Goal: Information Seeking & Learning: Learn about a topic

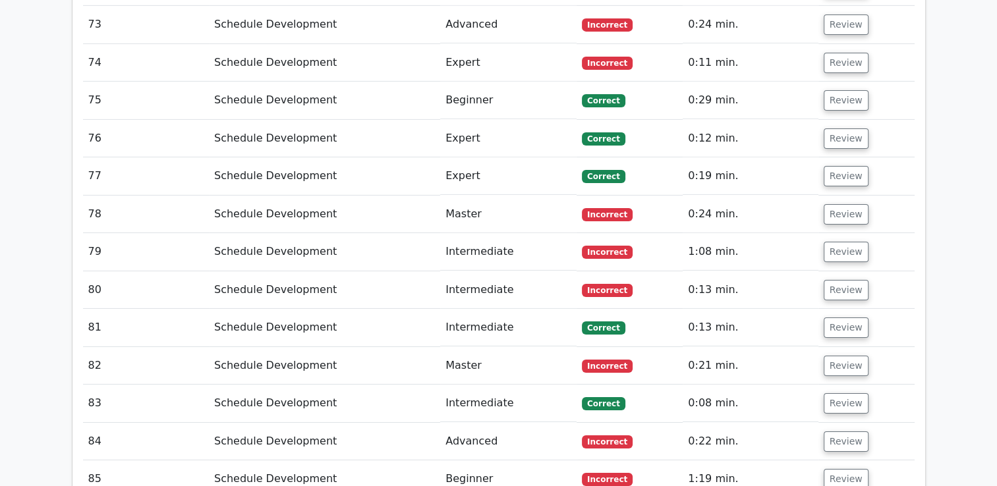
scroll to position [4341, 0]
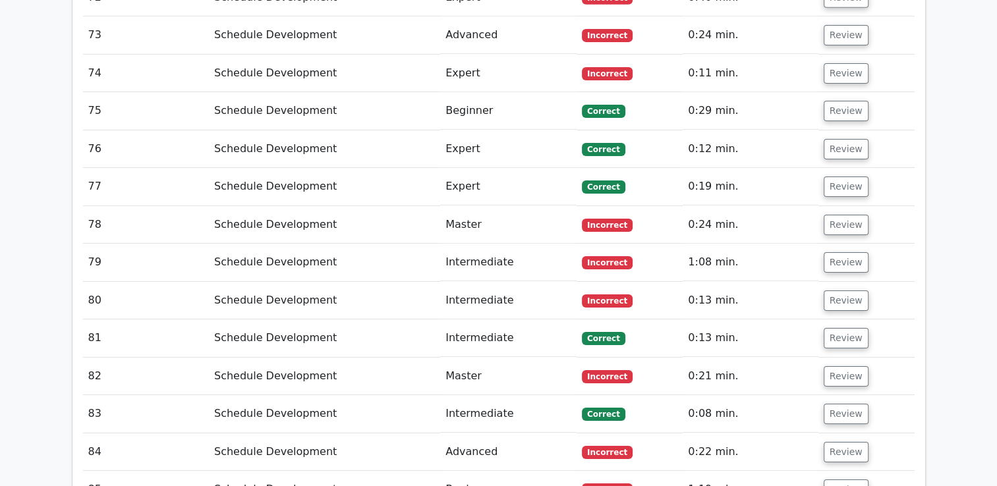
click at [501, 282] on td "Intermediate" at bounding box center [508, 301] width 136 height 38
click at [832, 291] on button "Review" at bounding box center [846, 301] width 45 height 20
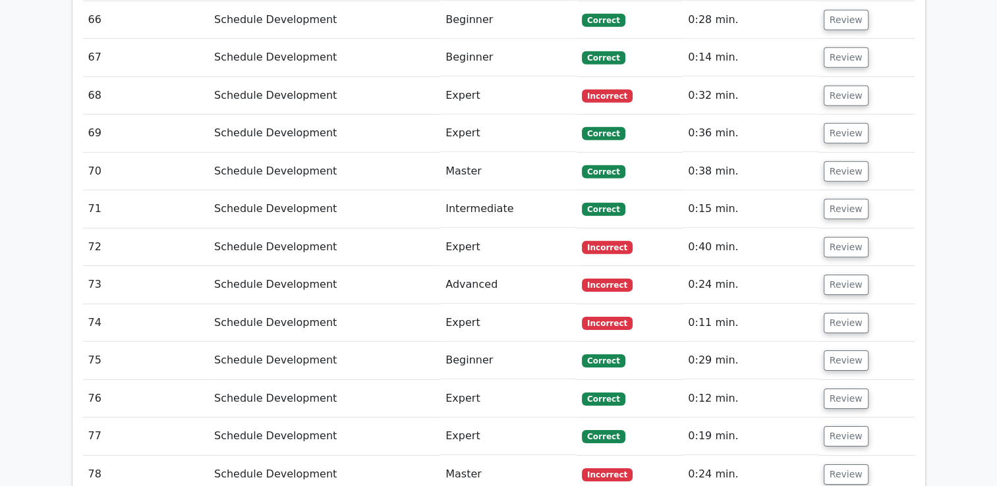
scroll to position [4077, 0]
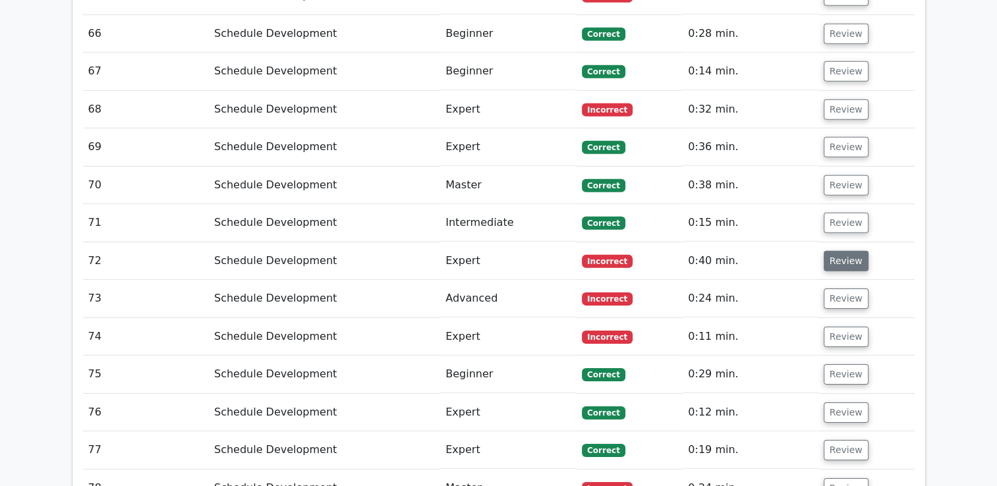
click at [846, 251] on button "Review" at bounding box center [846, 261] width 45 height 20
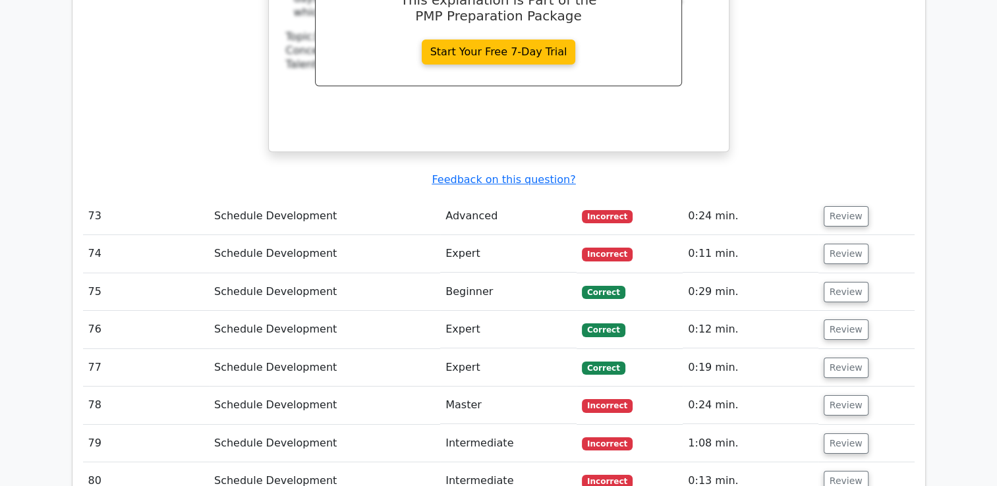
scroll to position [4736, 0]
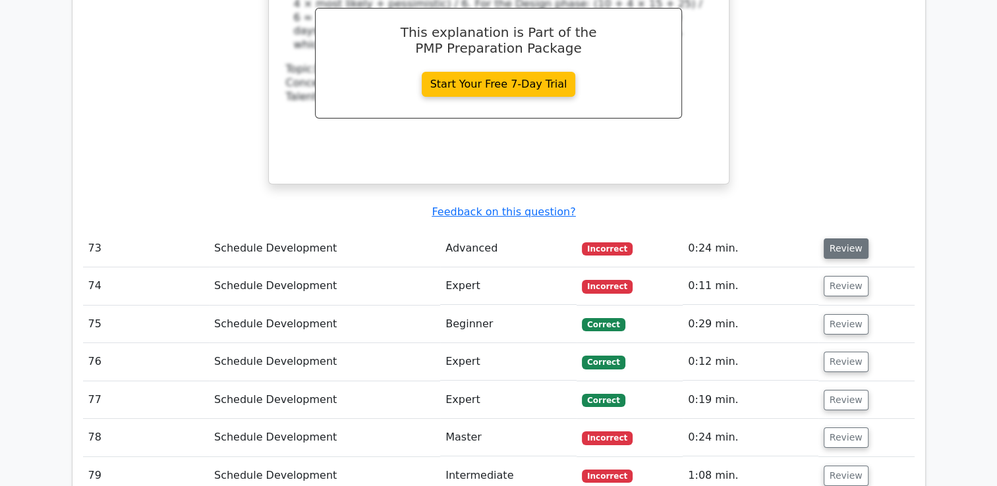
click at [844, 239] on button "Review" at bounding box center [846, 249] width 45 height 20
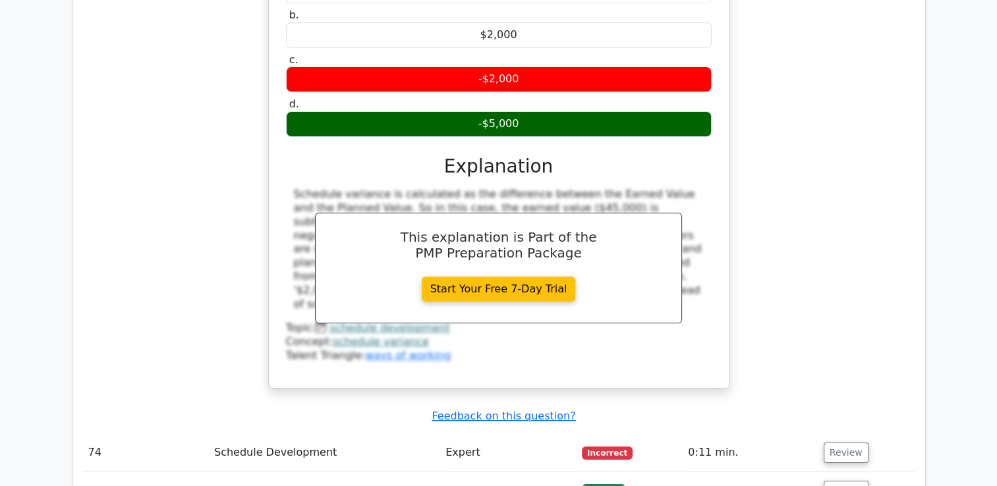
scroll to position [5264, 0]
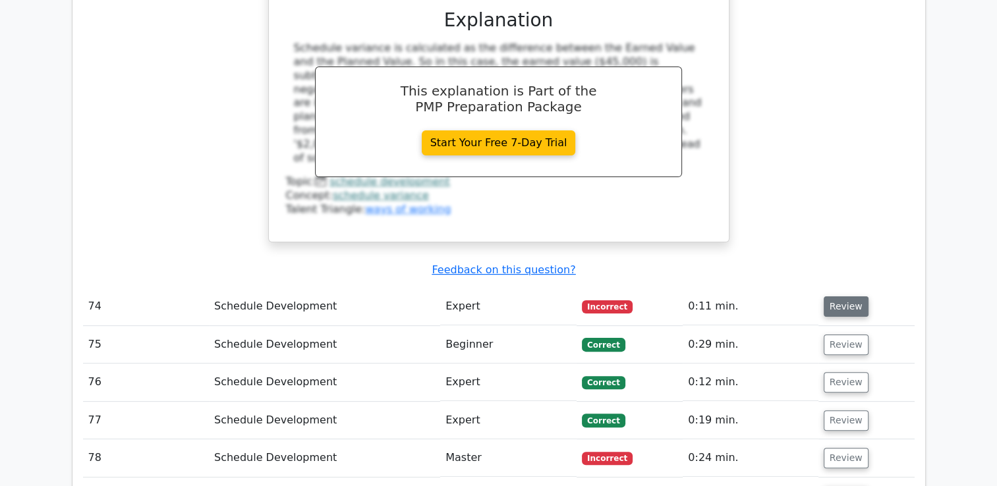
click at [848, 297] on button "Review" at bounding box center [846, 307] width 45 height 20
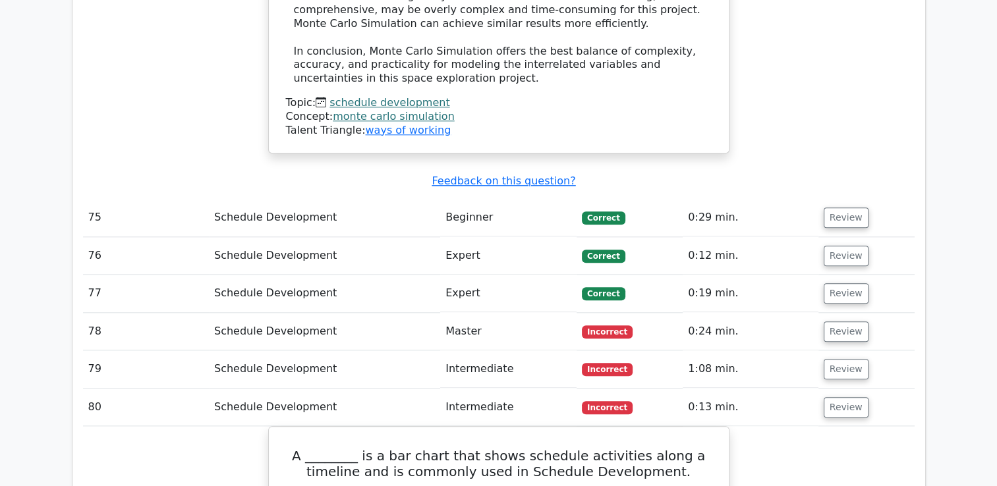
scroll to position [6384, 0]
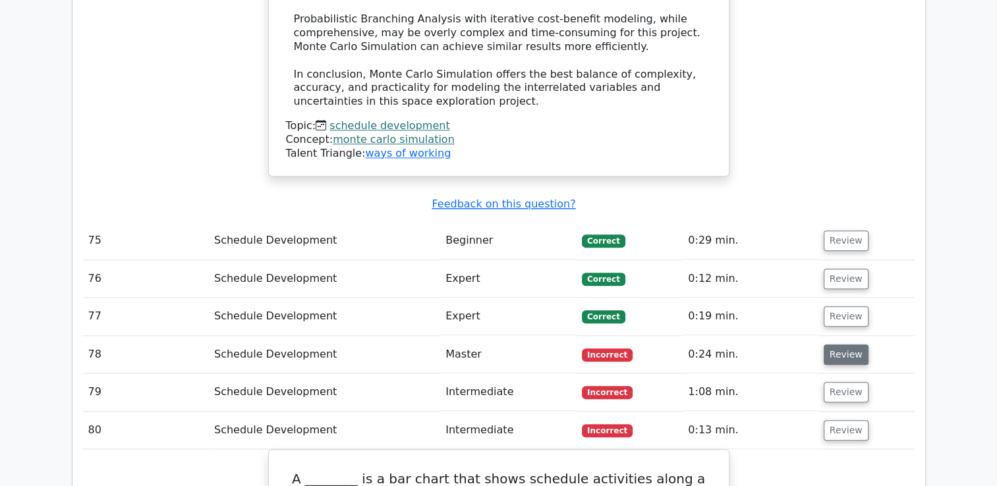
click at [842, 345] on button "Review" at bounding box center [846, 355] width 45 height 20
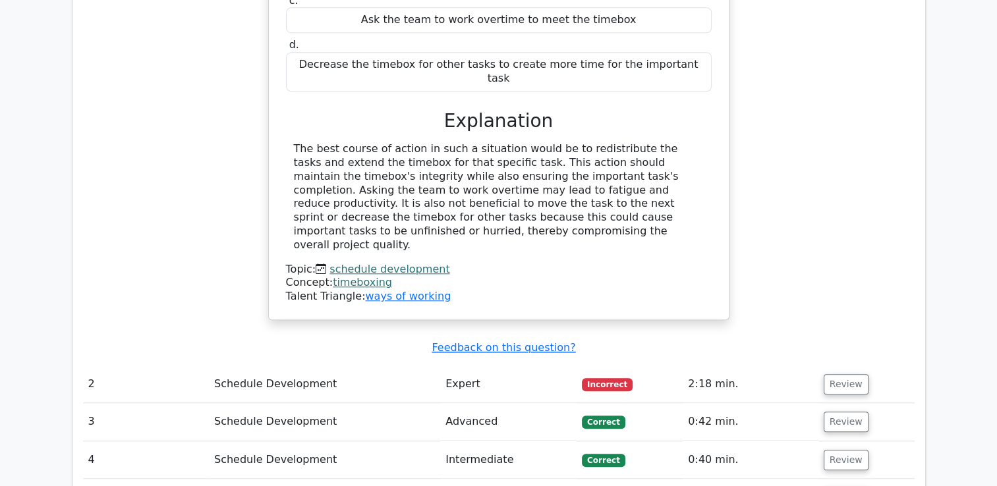
scroll to position [1309, 0]
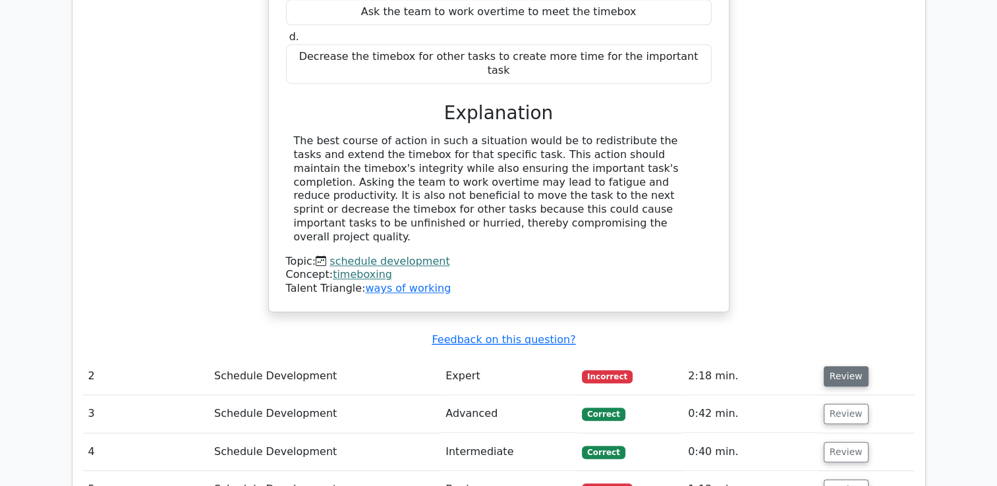
click at [832, 366] on button "Review" at bounding box center [846, 376] width 45 height 20
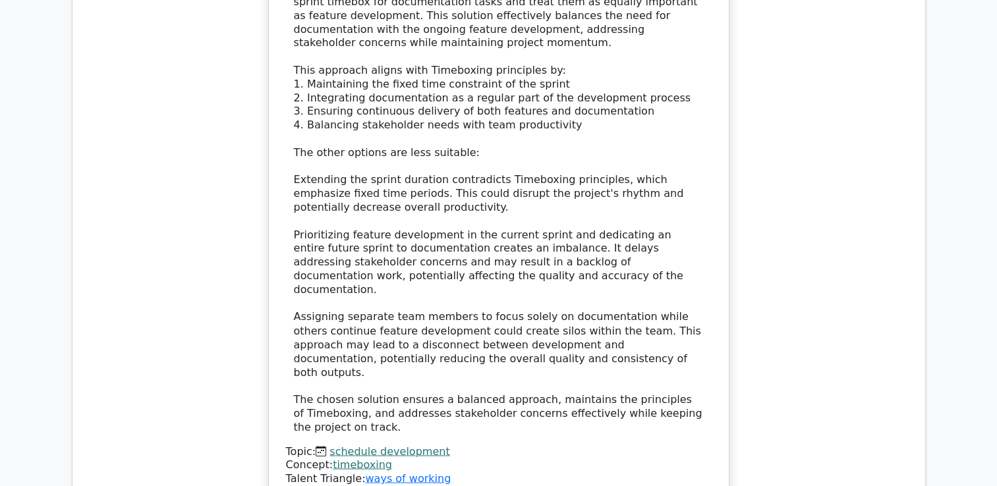
scroll to position [2364, 0]
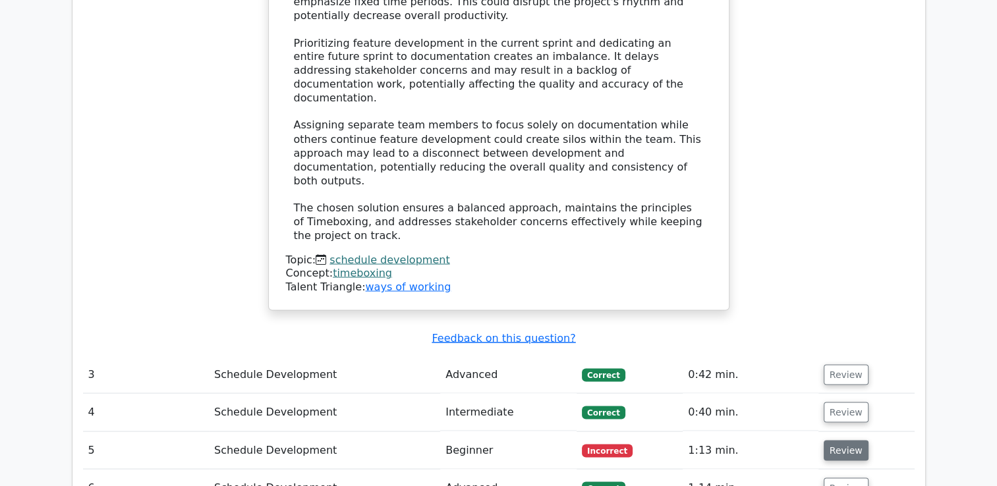
click at [842, 440] on button "Review" at bounding box center [846, 450] width 45 height 20
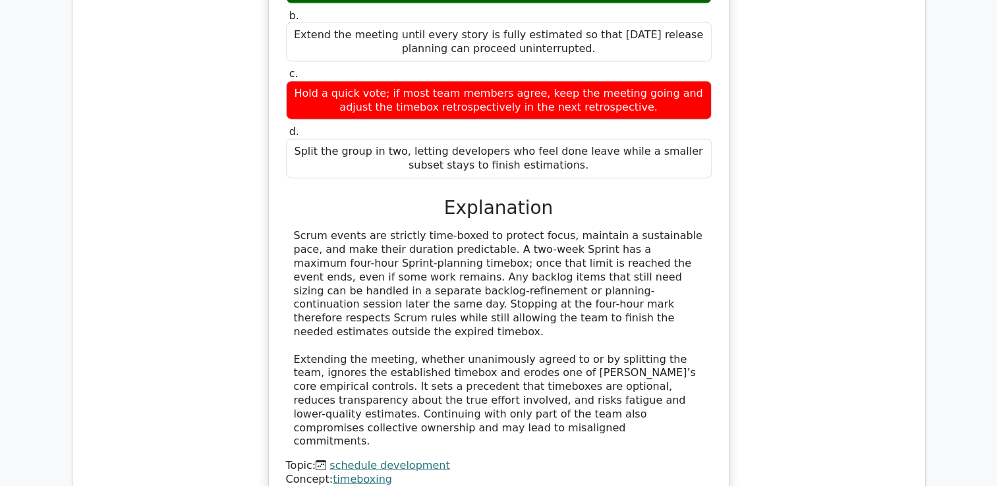
scroll to position [3155, 0]
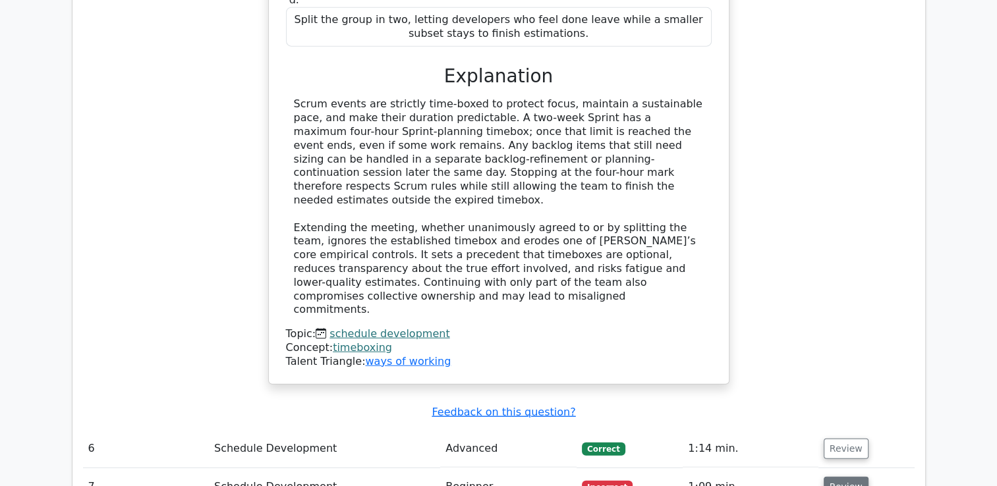
click at [843, 477] on button "Review" at bounding box center [846, 487] width 45 height 20
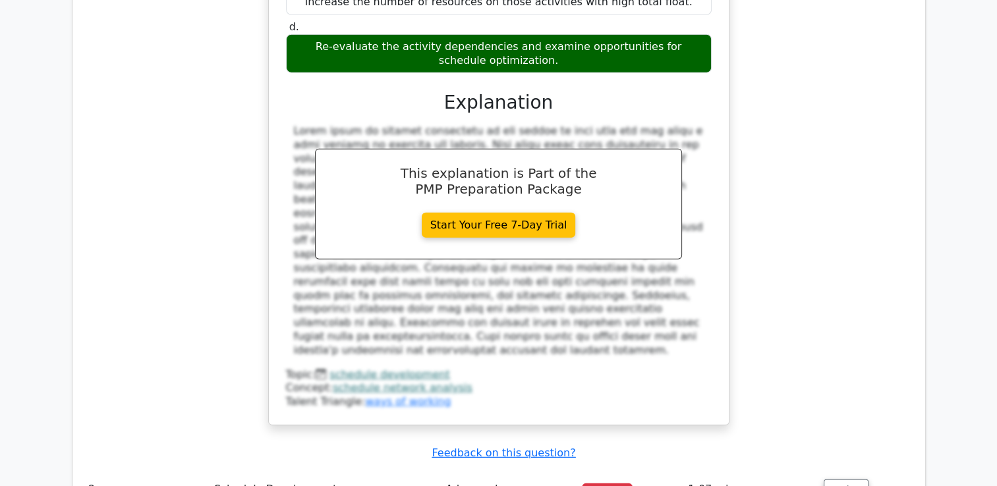
scroll to position [3880, 0]
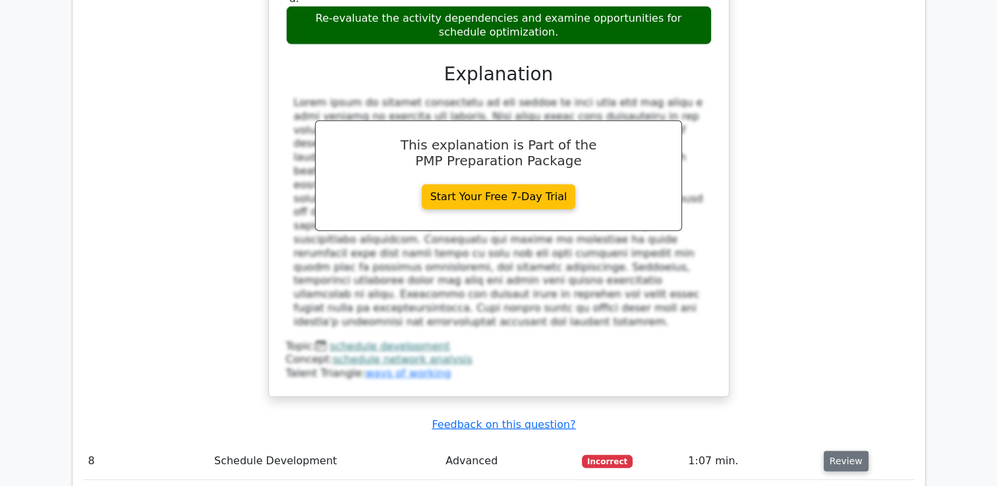
click at [833, 451] on button "Review" at bounding box center [846, 461] width 45 height 20
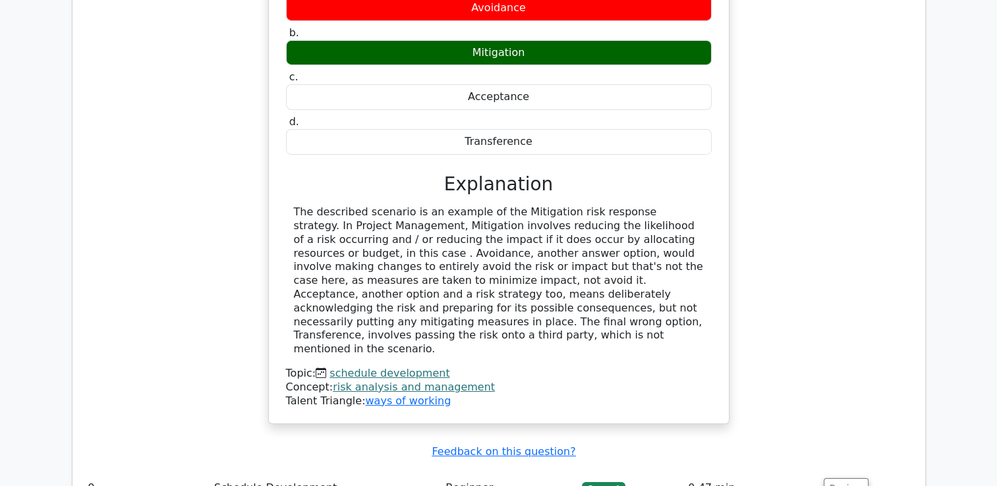
scroll to position [4473, 0]
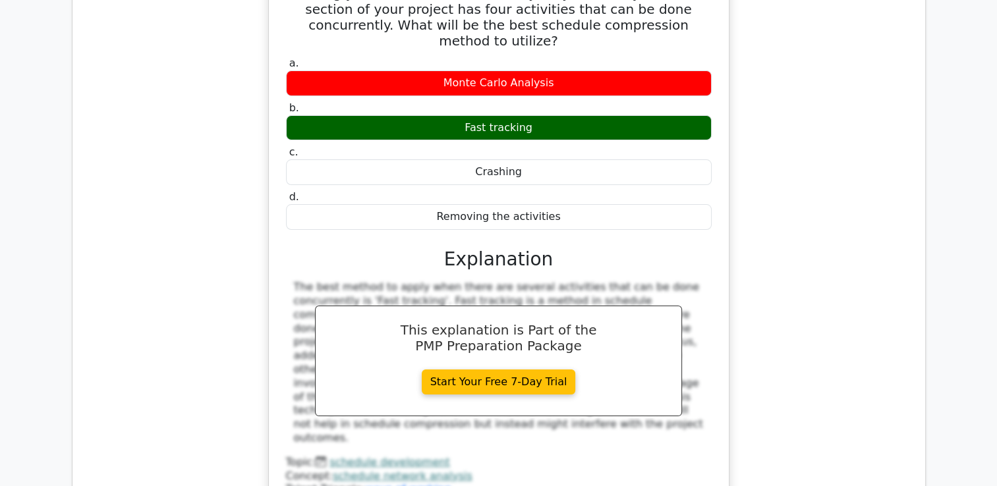
scroll to position [5132, 0]
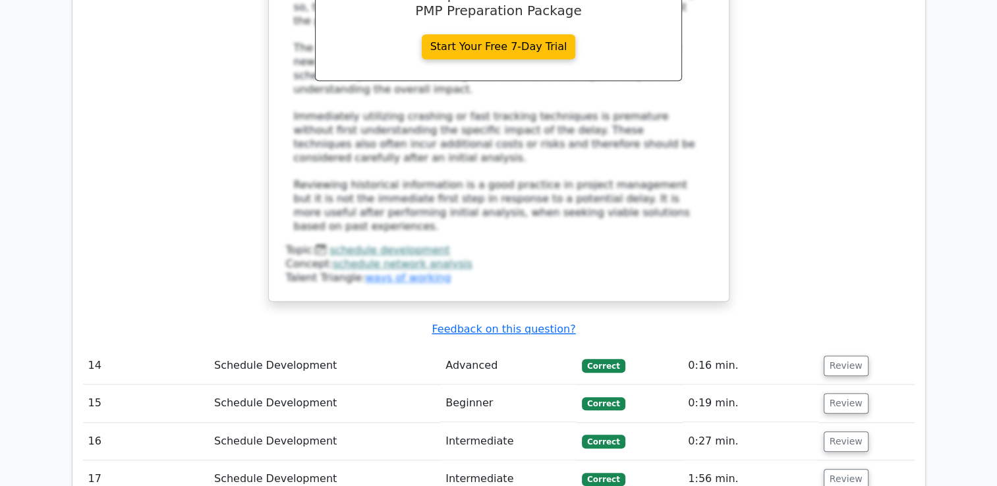
scroll to position [6186, 0]
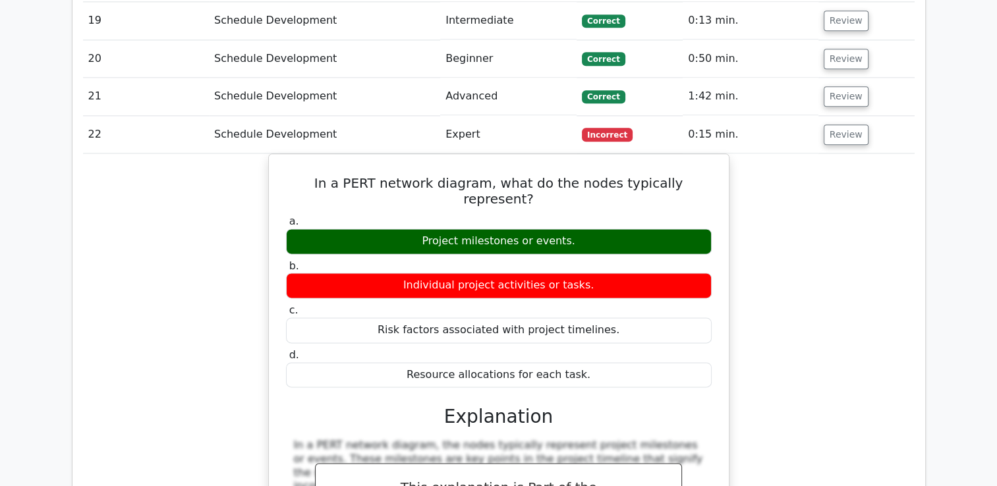
scroll to position [6780, 0]
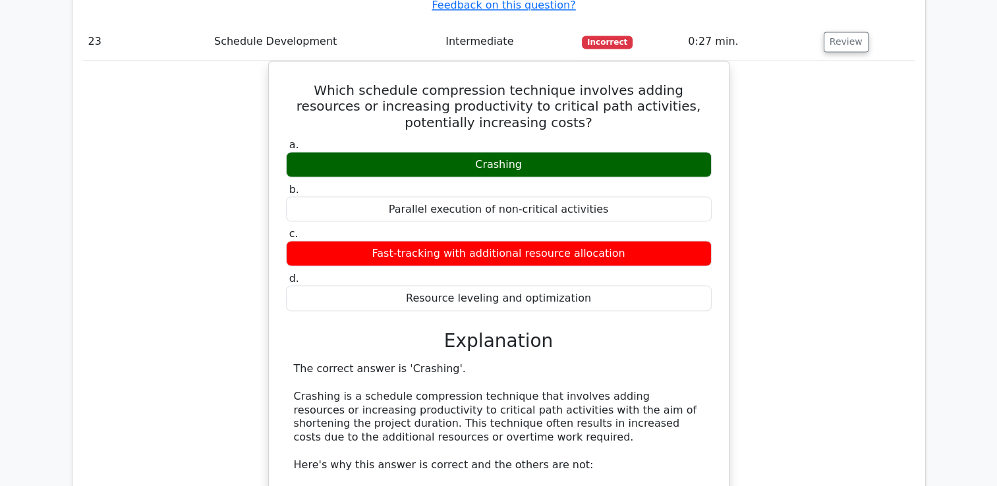
scroll to position [7505, 0]
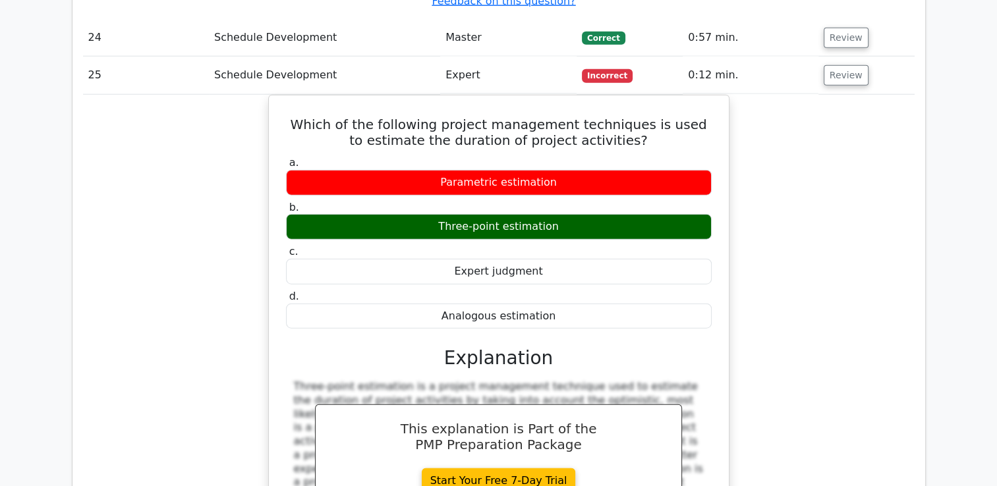
scroll to position [8230, 0]
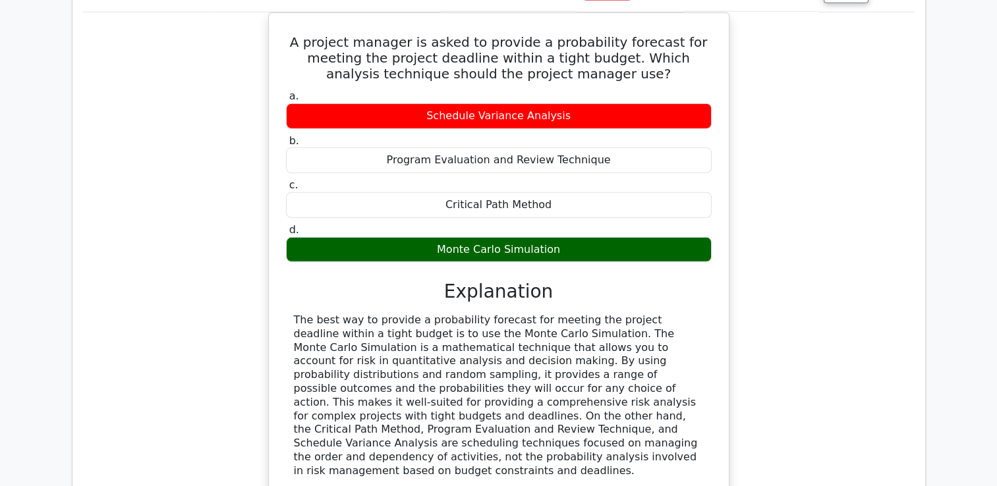
scroll to position [8889, 0]
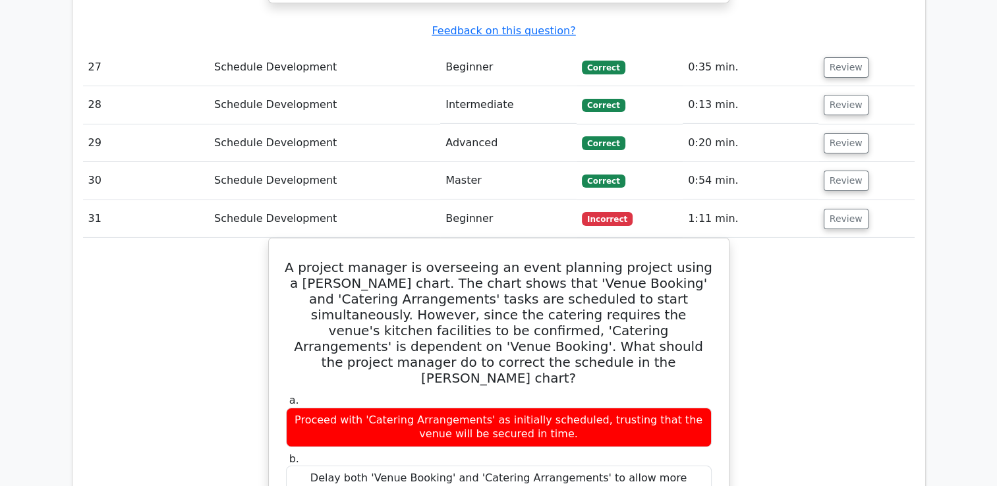
scroll to position [9680, 0]
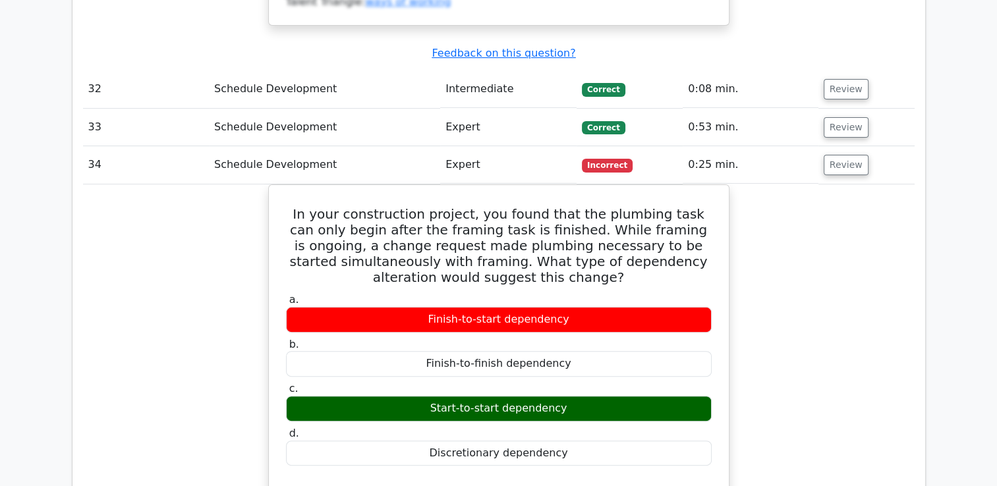
scroll to position [10339, 0]
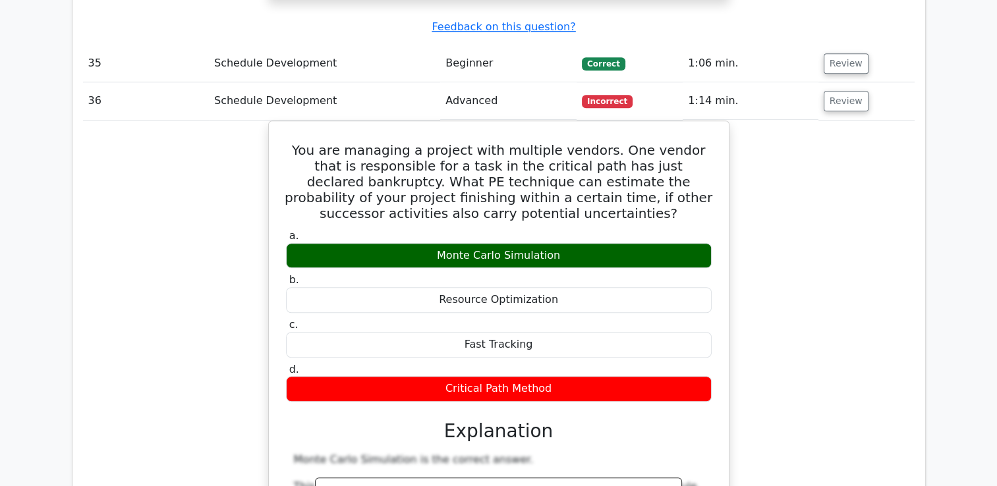
scroll to position [11064, 0]
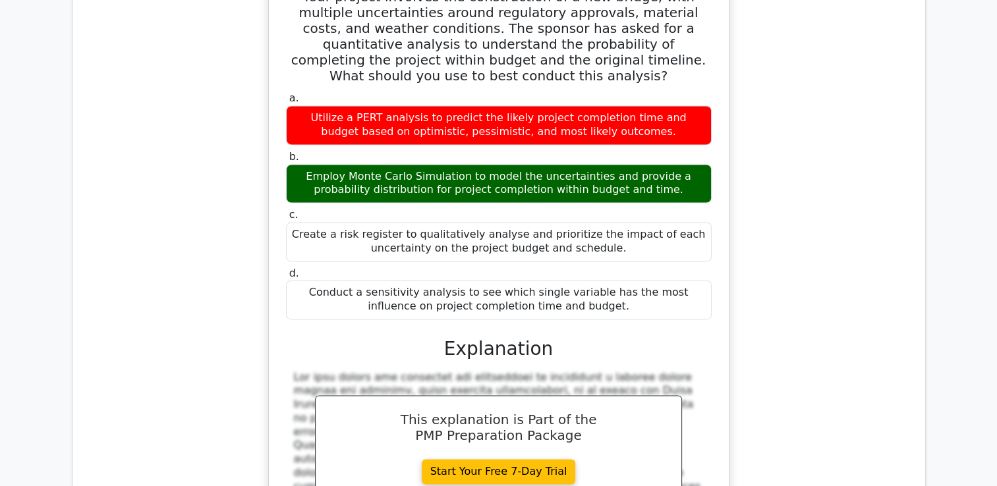
scroll to position [11921, 0]
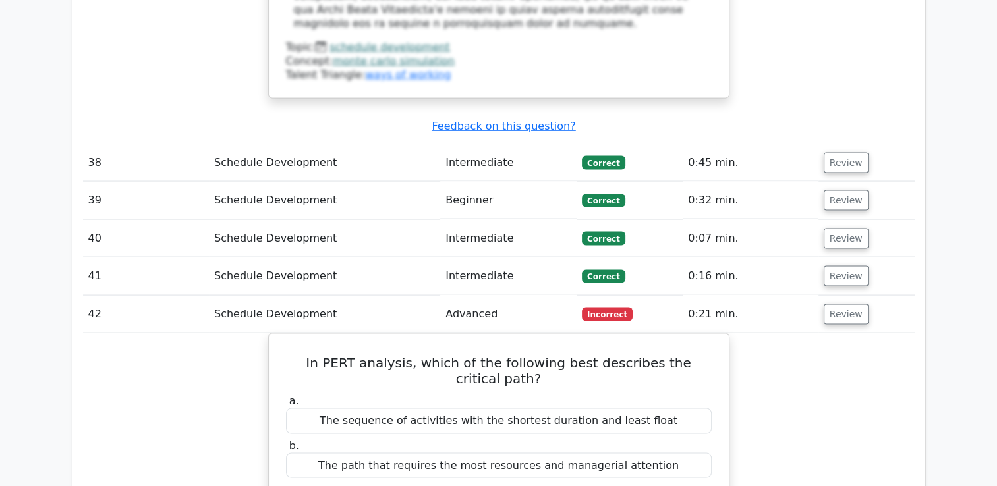
scroll to position [12712, 0]
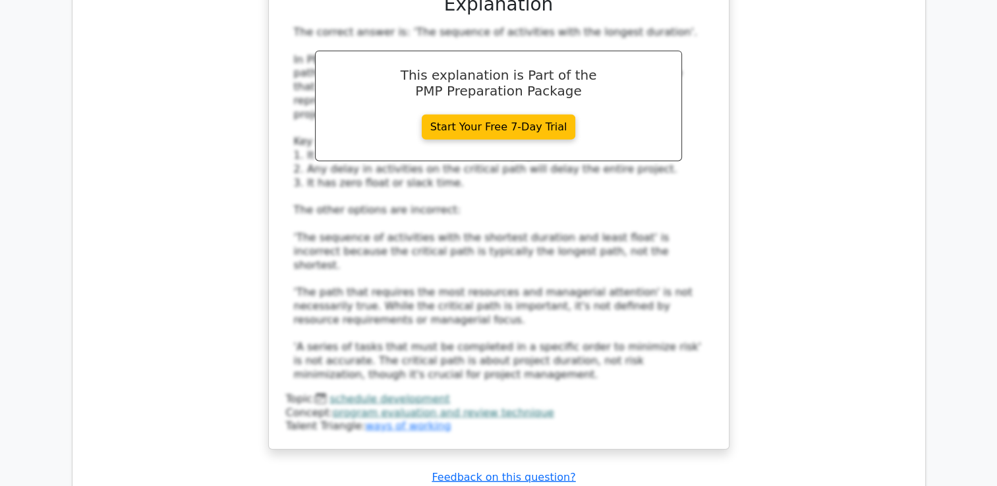
scroll to position [13503, 0]
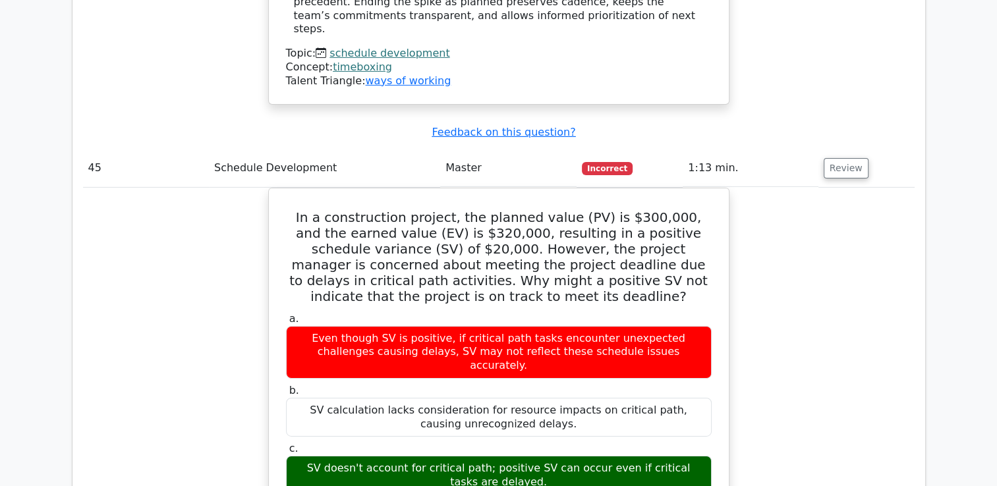
scroll to position [14294, 0]
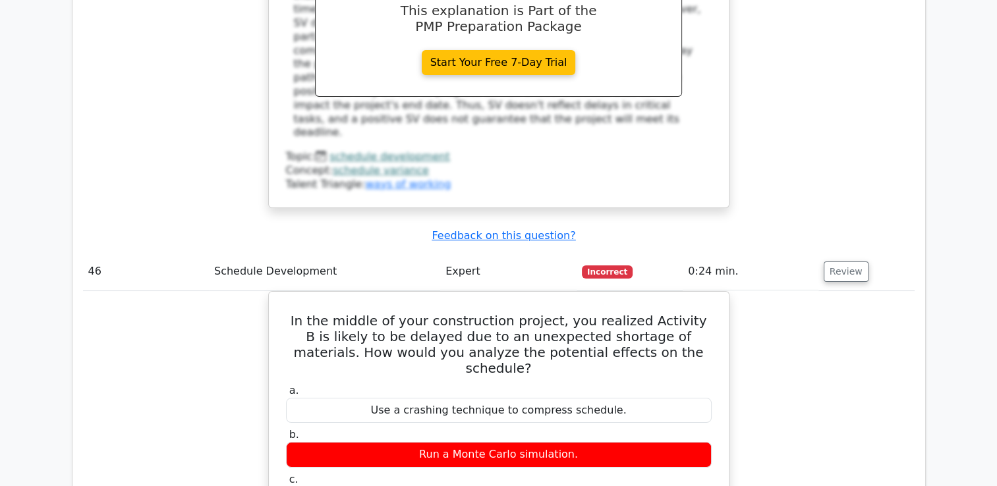
scroll to position [14953, 0]
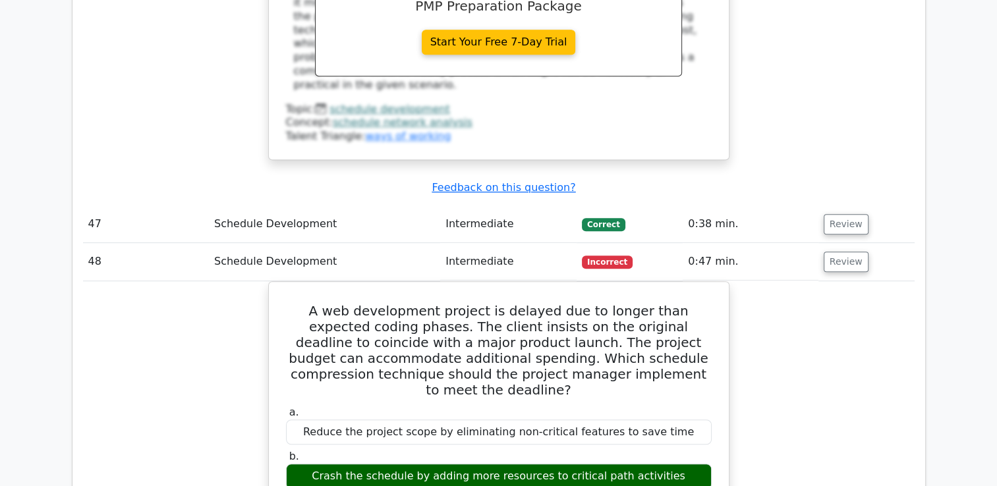
scroll to position [15612, 0]
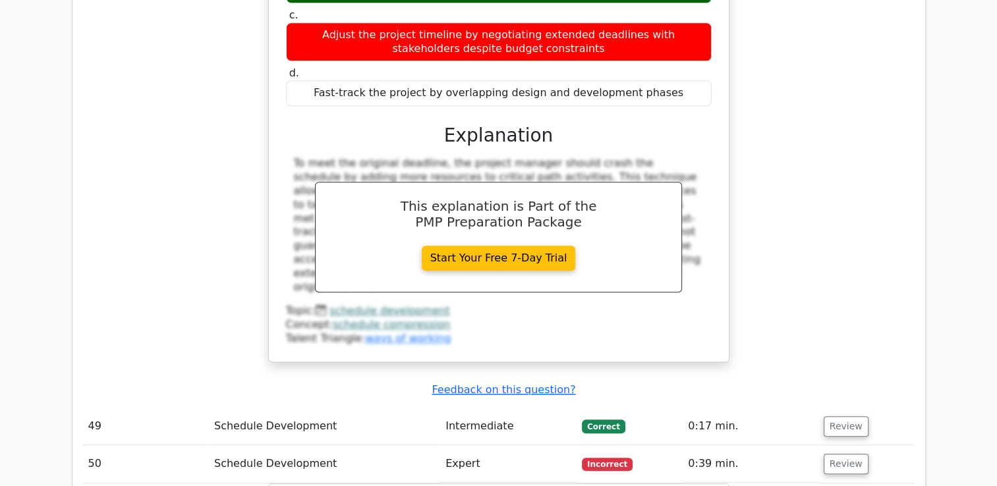
scroll to position [16139, 0]
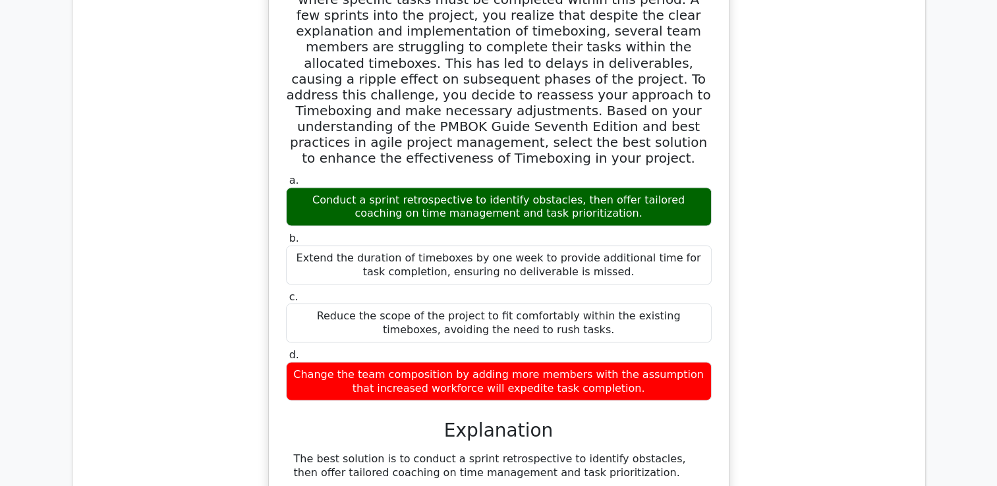
scroll to position [17391, 0]
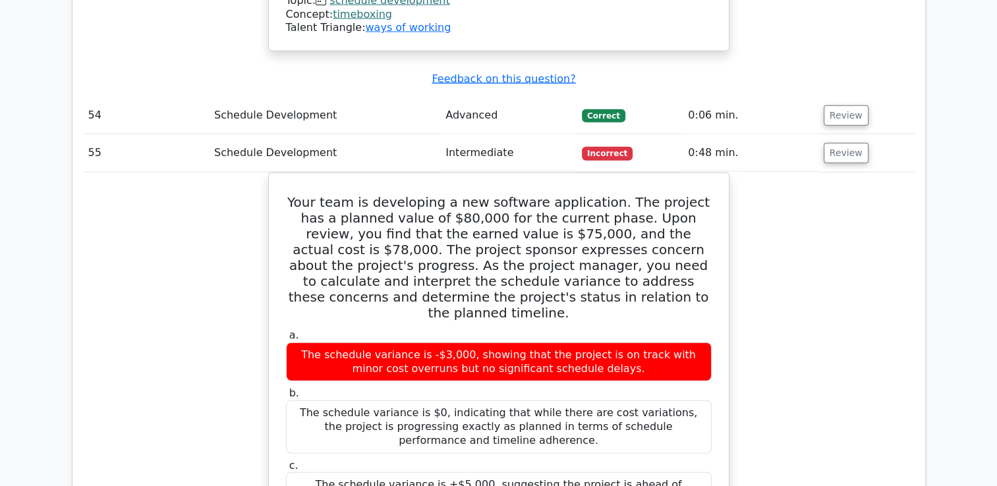
scroll to position [18314, 0]
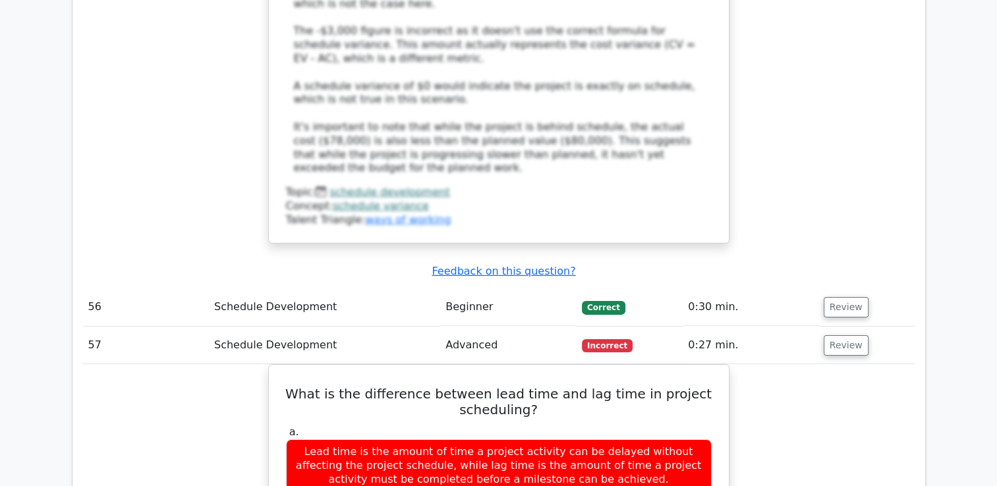
scroll to position [19039, 0]
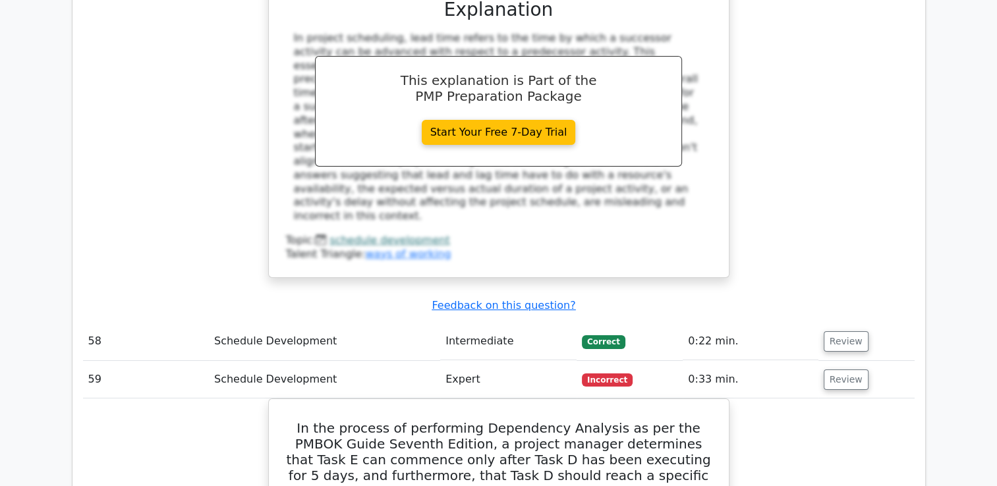
scroll to position [19764, 0]
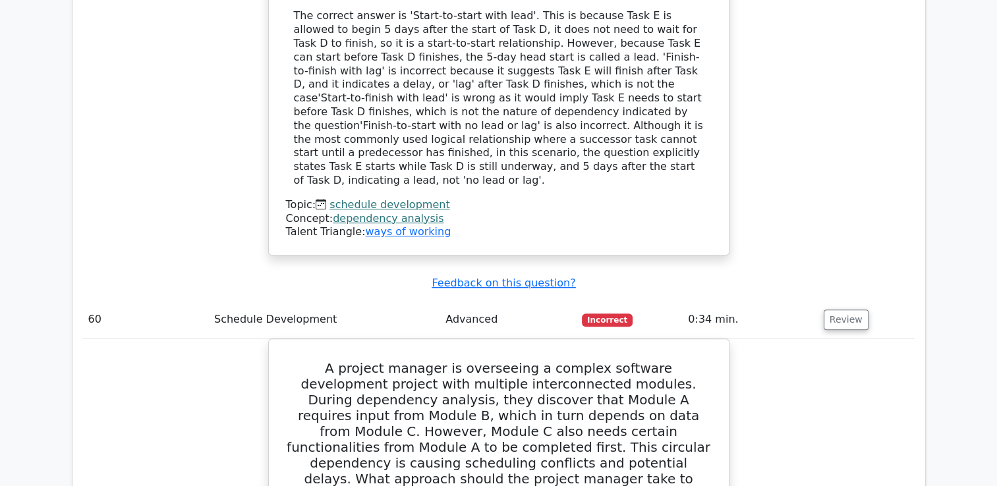
scroll to position [20621, 0]
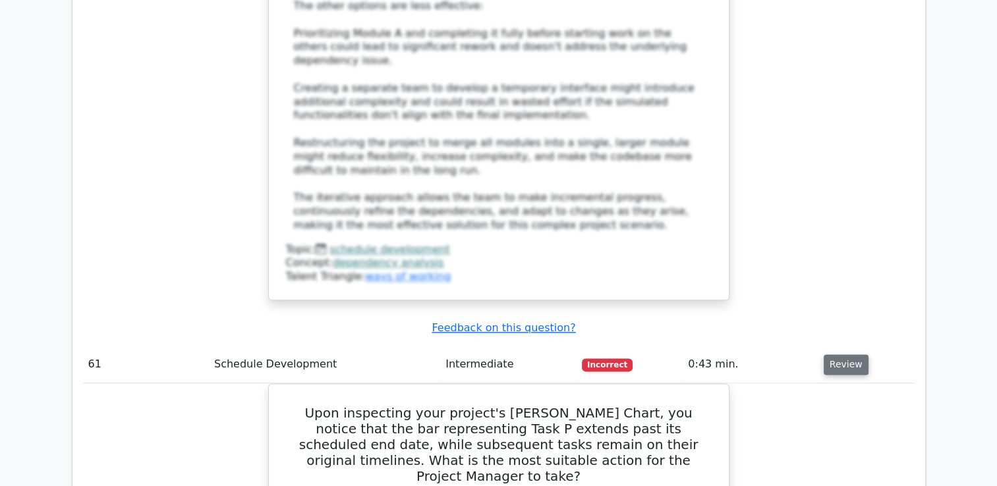
scroll to position [21478, 0]
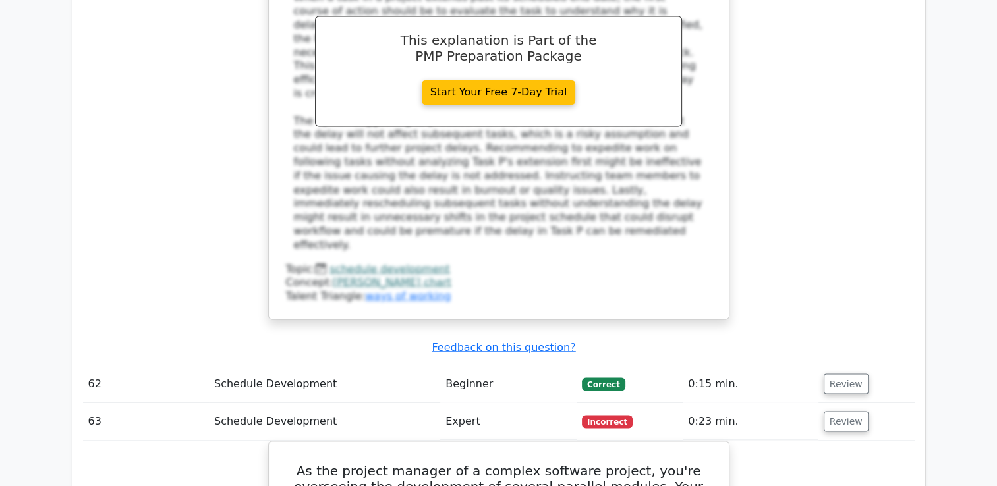
scroll to position [22269, 0]
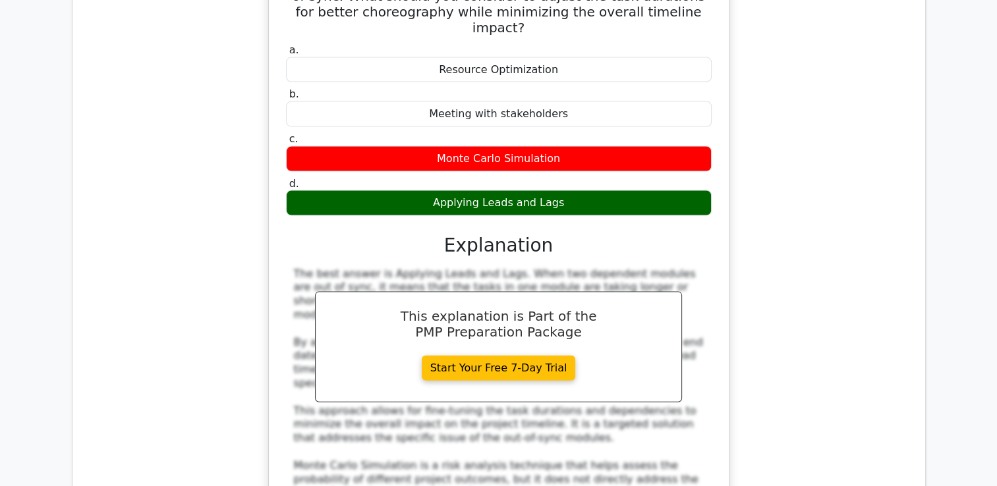
scroll to position [22862, 0]
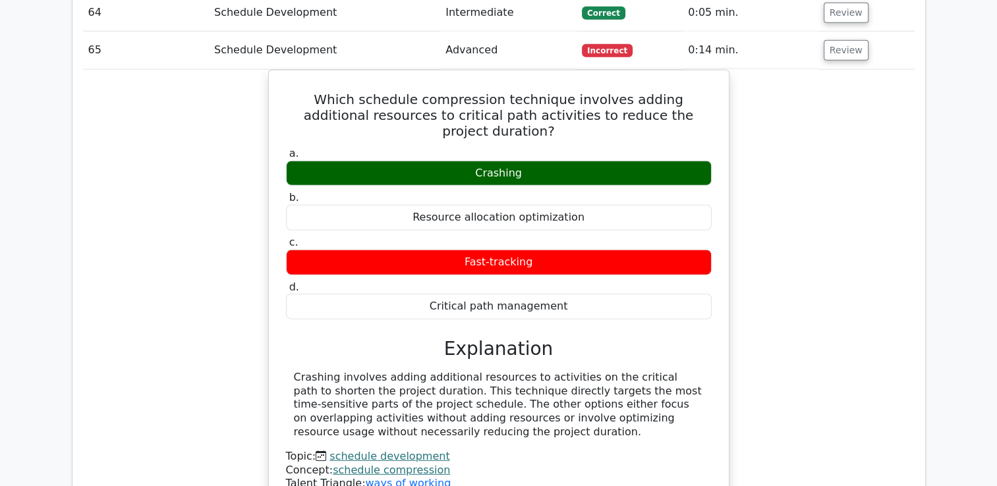
scroll to position [23521, 0]
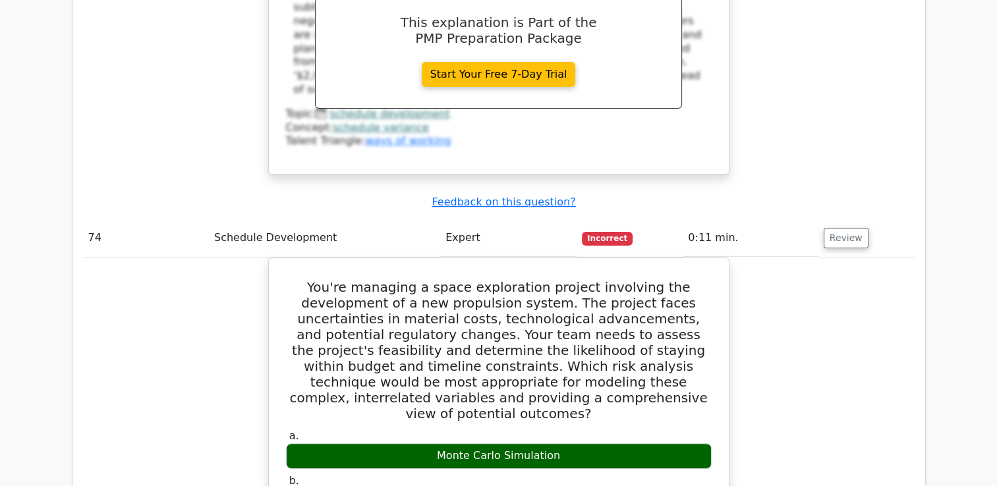
scroll to position [25301, 0]
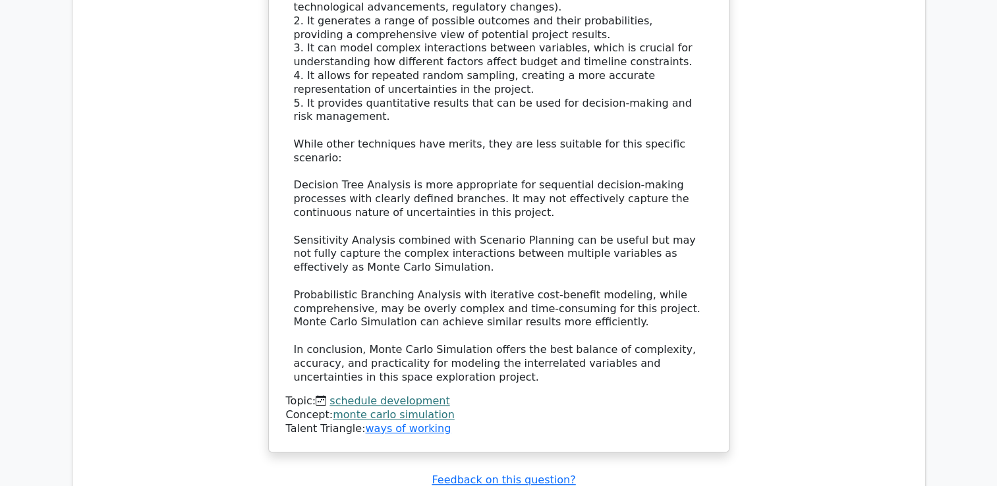
scroll to position [26092, 0]
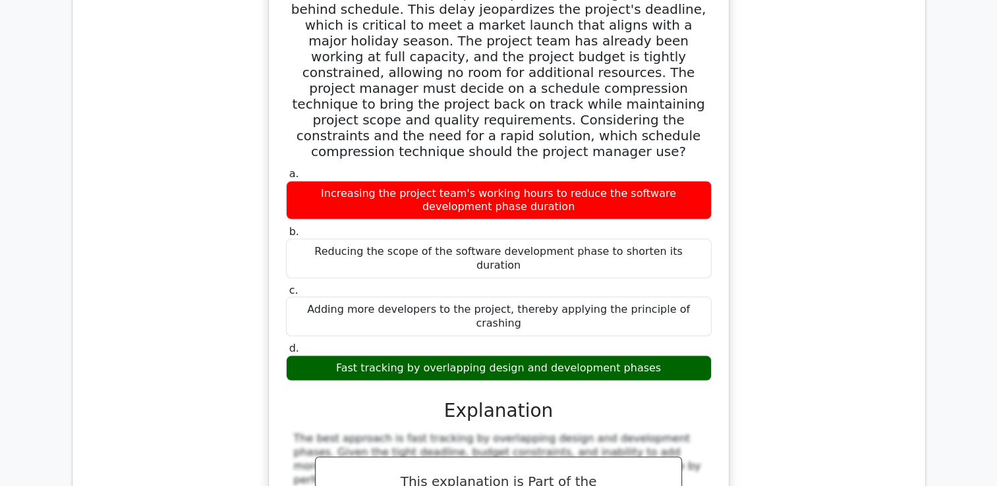
scroll to position [27608, 0]
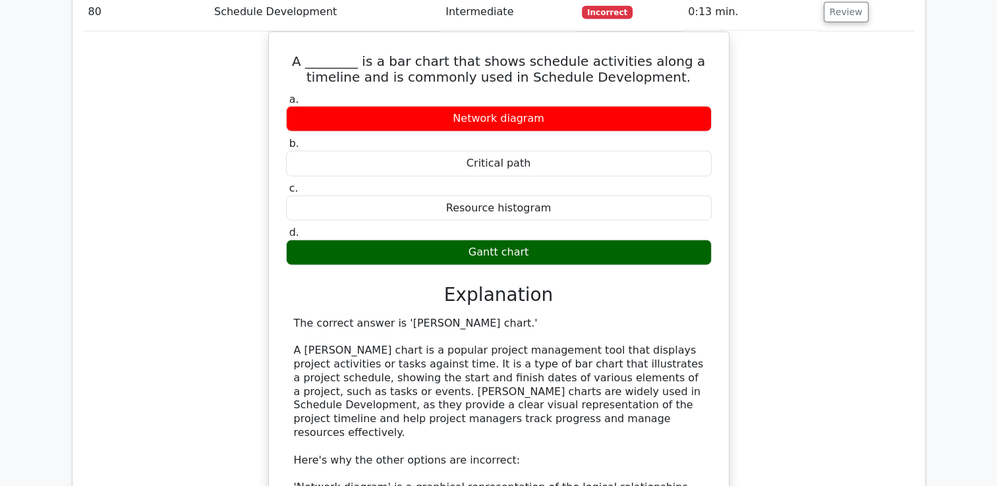
scroll to position [28201, 0]
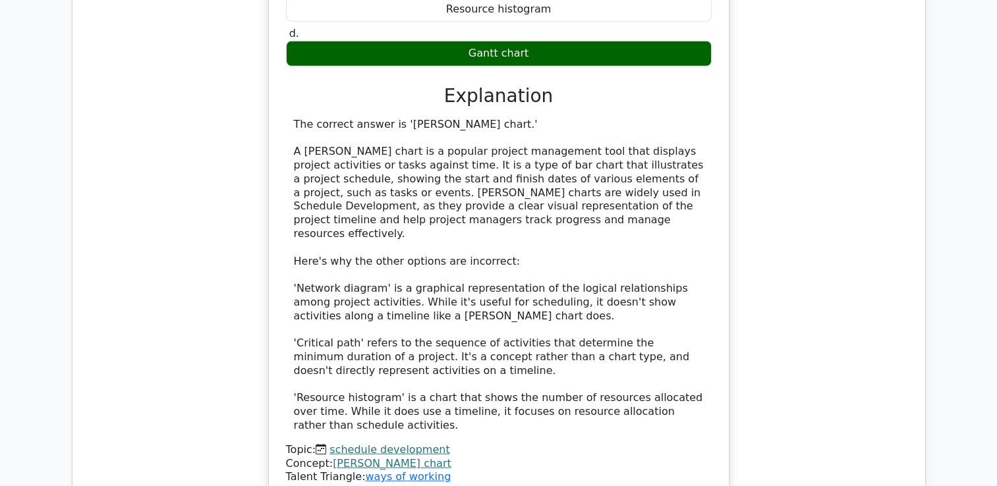
scroll to position [28794, 0]
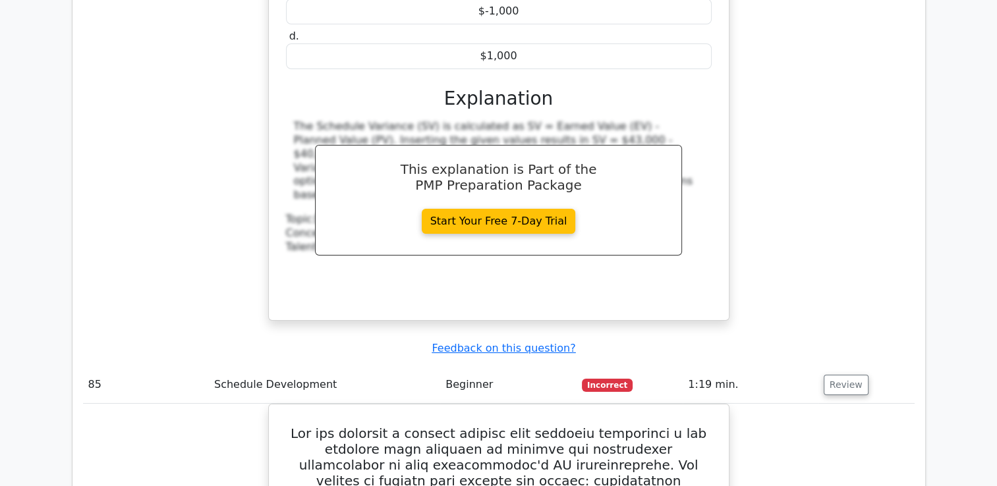
scroll to position [29914, 0]
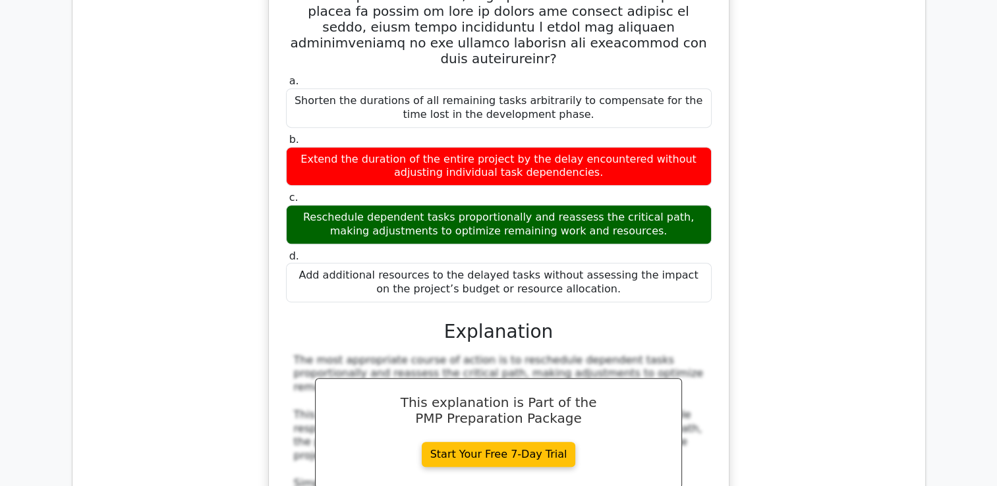
scroll to position [30705, 0]
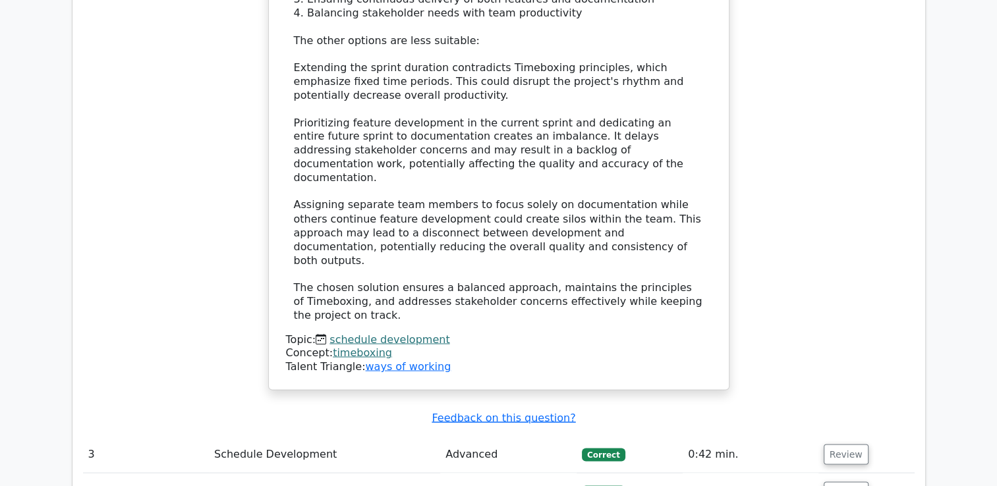
scroll to position [2307, 0]
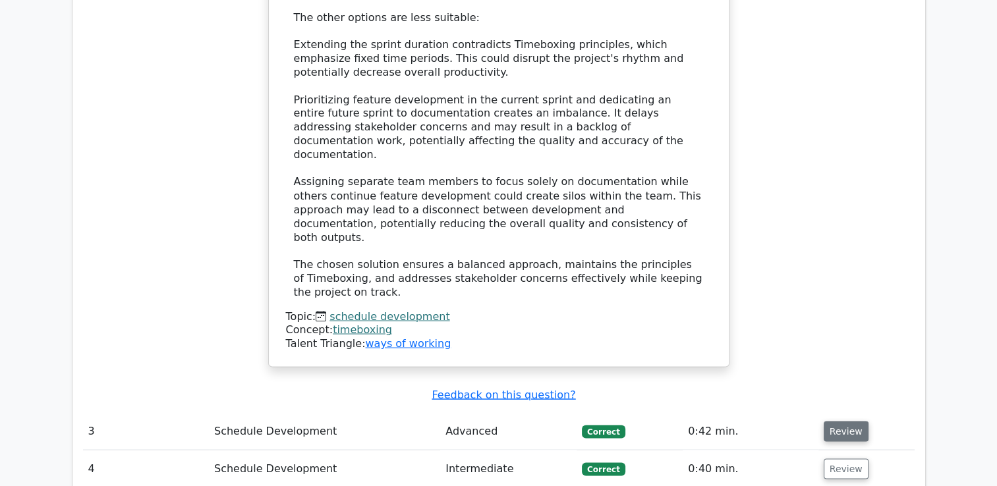
click at [844, 421] on button "Review" at bounding box center [846, 431] width 45 height 20
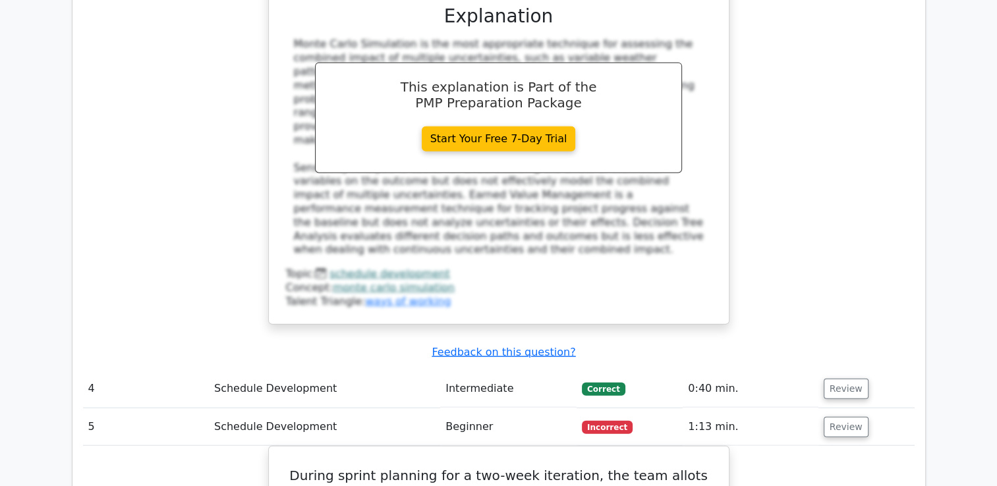
scroll to position [3164, 0]
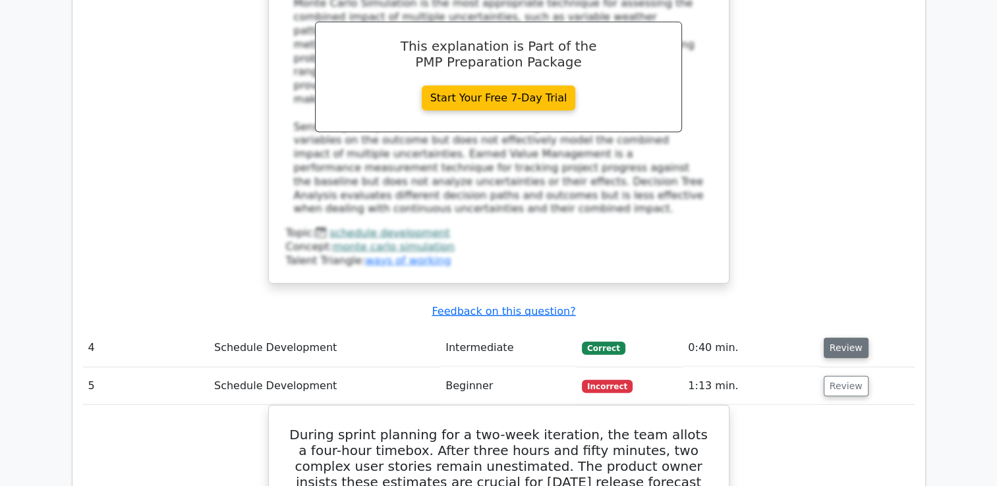
click at [825, 338] on button "Review" at bounding box center [846, 348] width 45 height 20
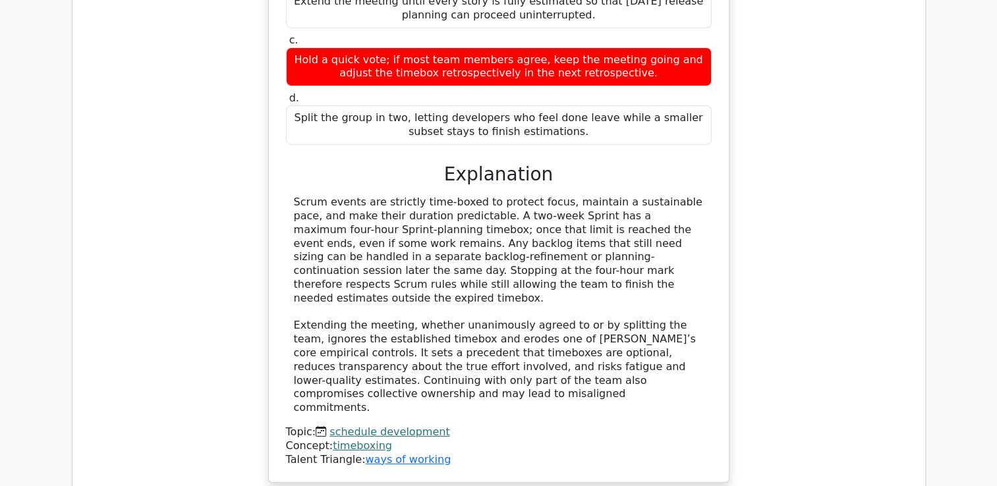
scroll to position [4350, 0]
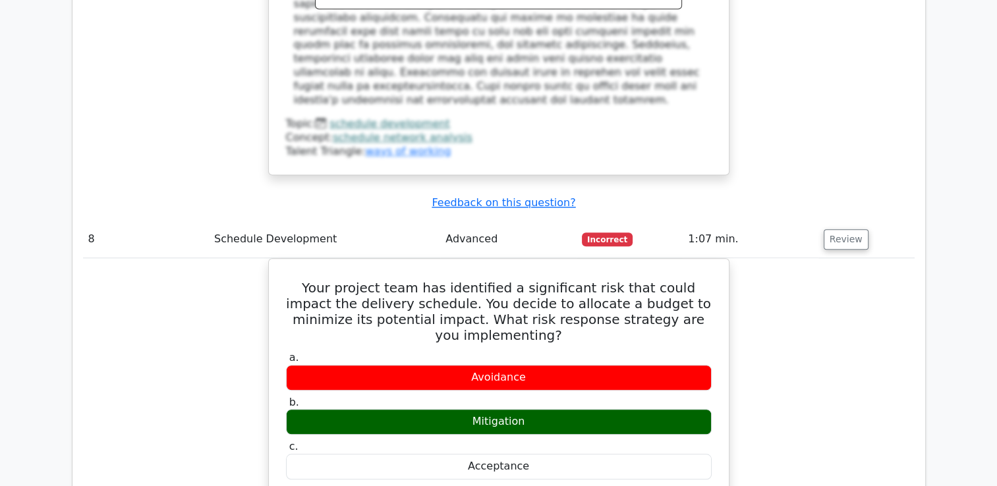
scroll to position [6130, 0]
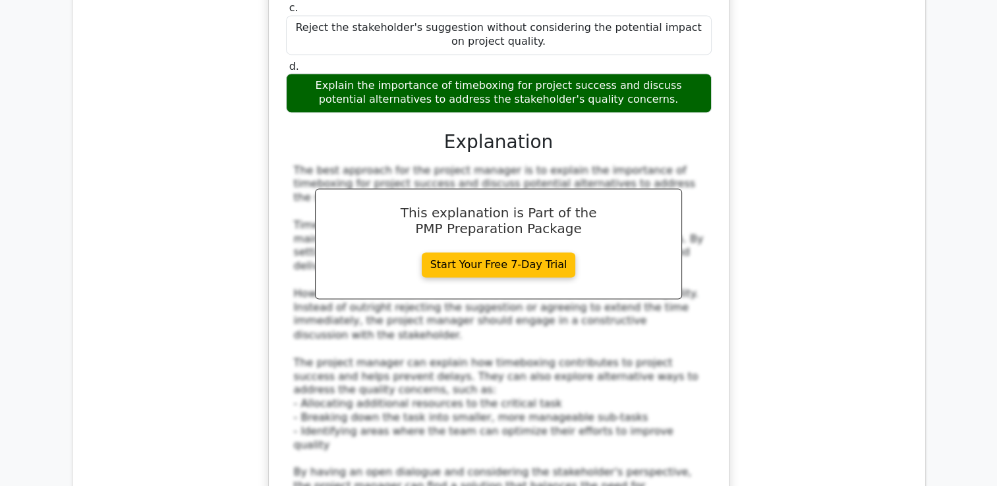
scroll to position [7316, 0]
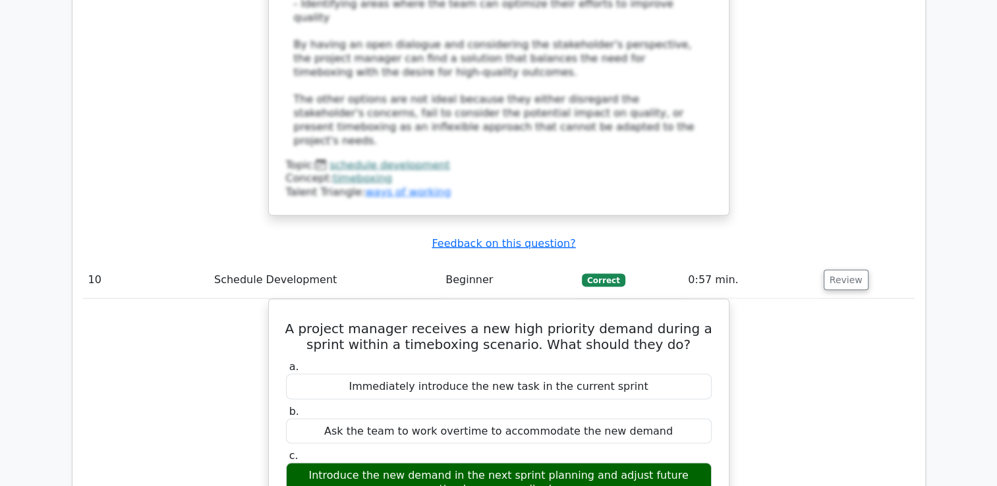
scroll to position [7909, 0]
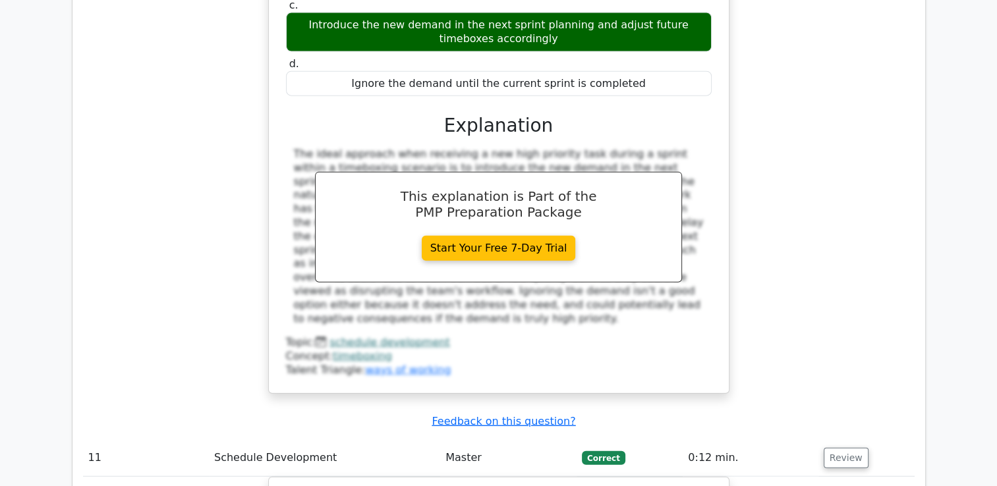
scroll to position [8173, 0]
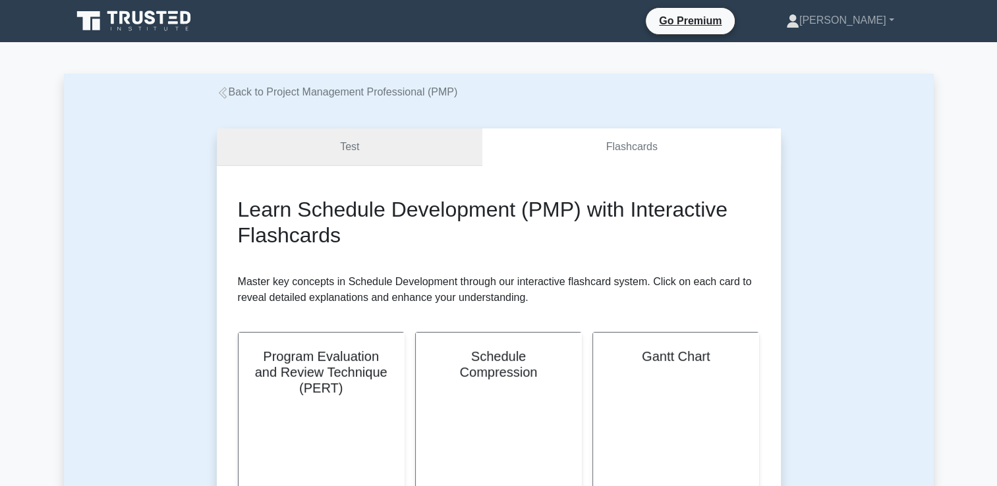
click at [471, 150] on link "Test" at bounding box center [350, 148] width 266 height 38
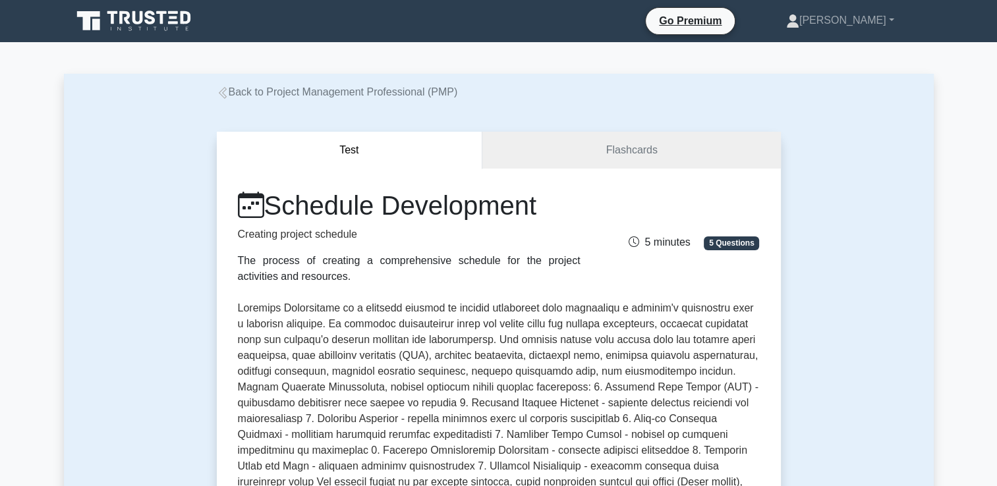
click at [241, 93] on link "Back to Project Management Professional (PMP)" at bounding box center [337, 91] width 241 height 11
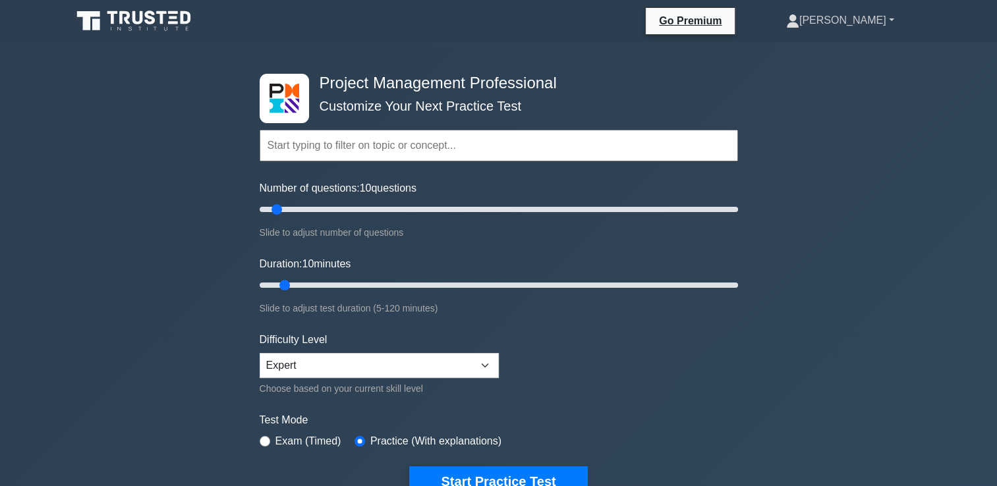
click at [888, 17] on link "[PERSON_NAME]" at bounding box center [840, 20] width 171 height 26
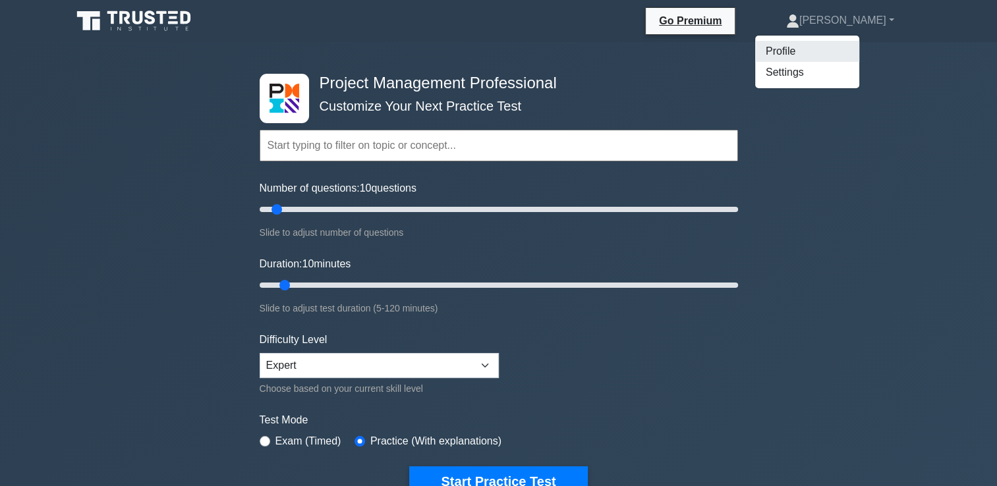
click at [854, 44] on link "Profile" at bounding box center [807, 51] width 104 height 21
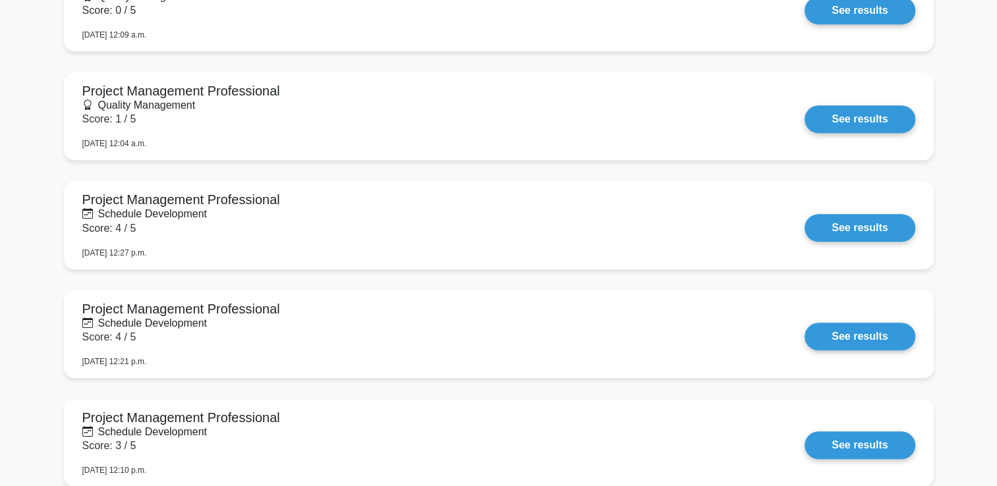
scroll to position [5866, 0]
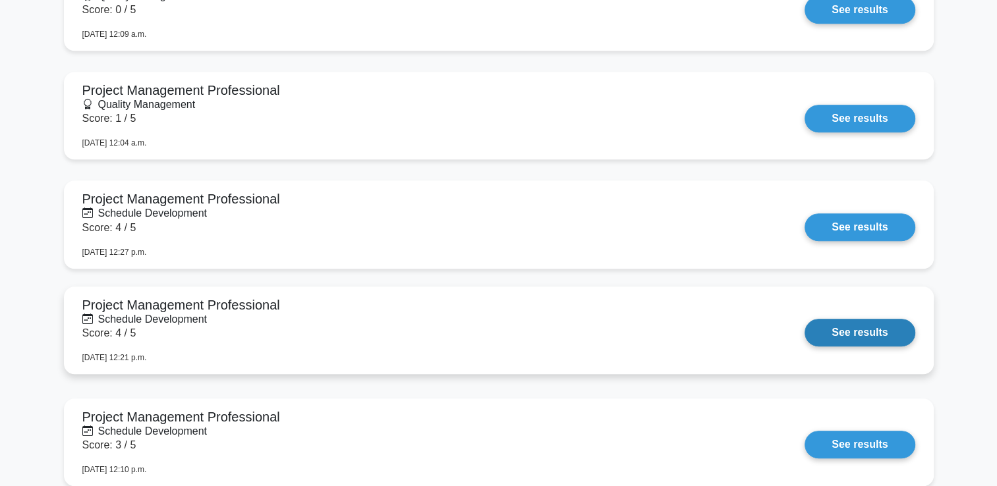
click at [805, 319] on link "See results" at bounding box center [860, 333] width 110 height 28
click at [872, 343] on link "See results" at bounding box center [860, 333] width 110 height 28
click at [859, 334] on link "See results" at bounding box center [860, 333] width 110 height 28
click at [871, 337] on link "See results" at bounding box center [860, 333] width 110 height 28
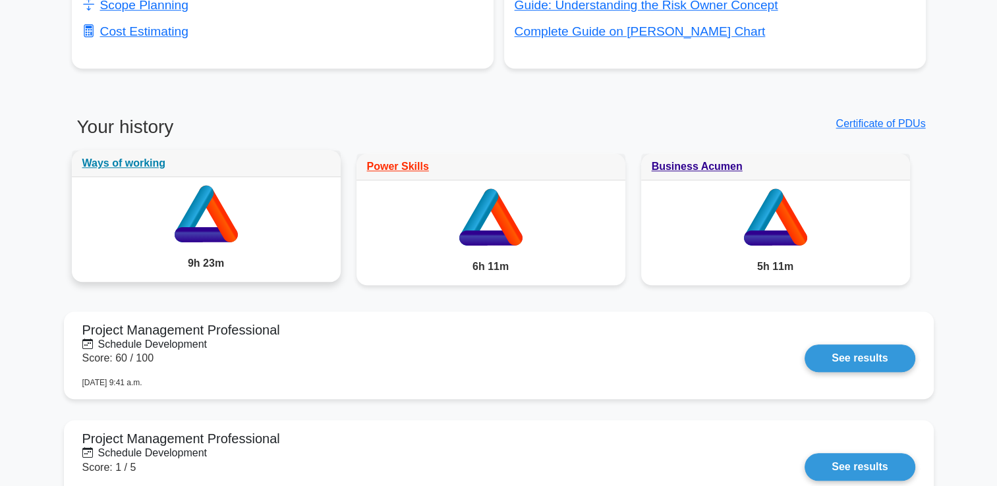
scroll to position [989, 0]
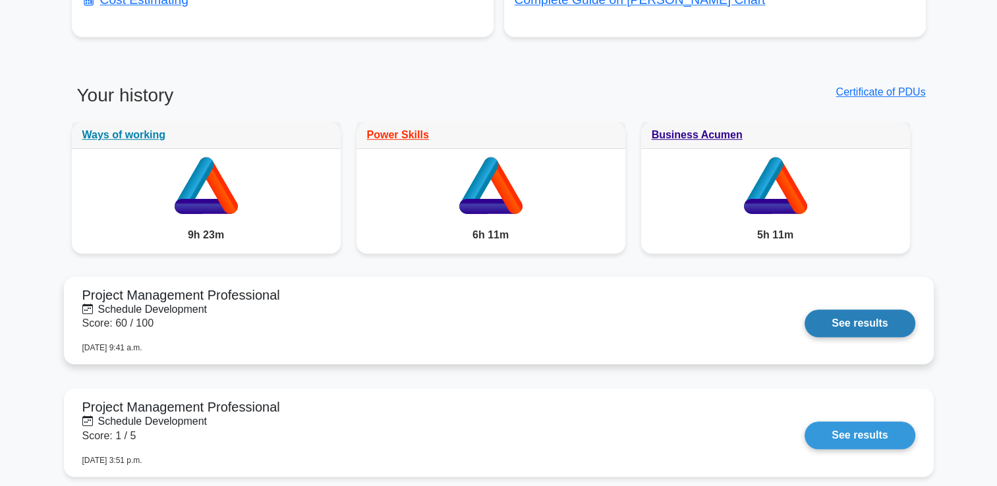
click at [827, 328] on link "See results" at bounding box center [860, 324] width 110 height 28
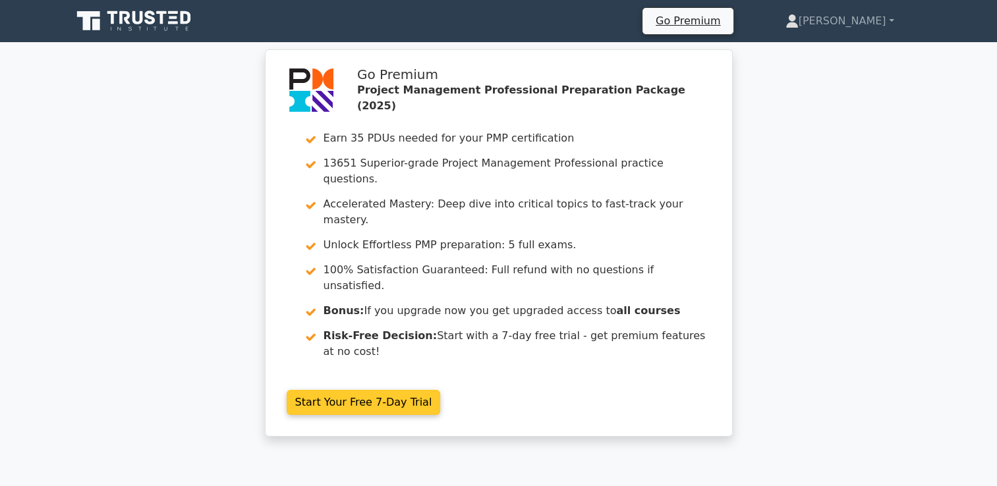
scroll to position [395, 0]
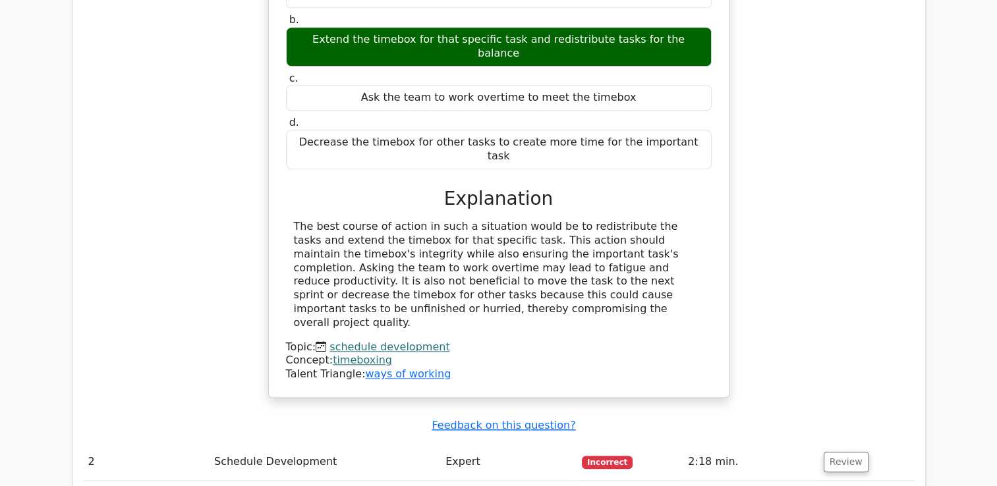
scroll to position [1318, 0]
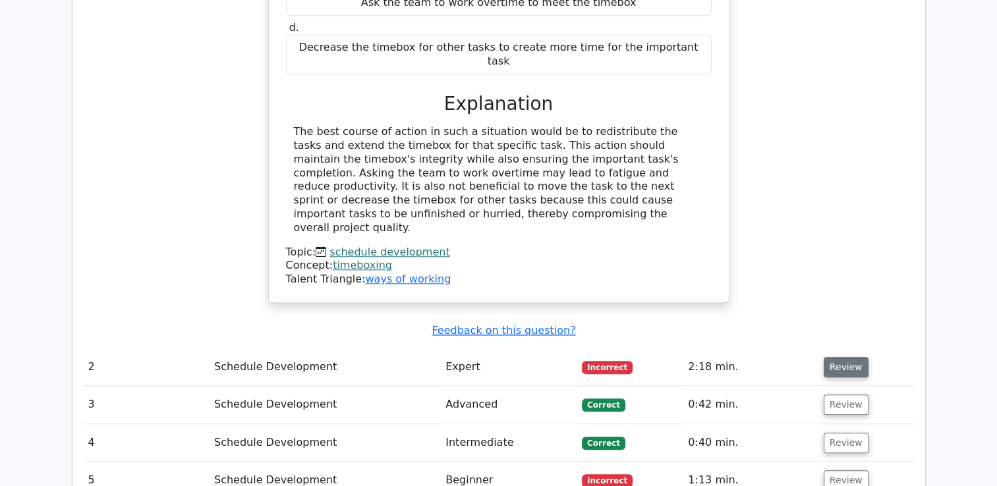
click at [837, 357] on button "Review" at bounding box center [846, 367] width 45 height 20
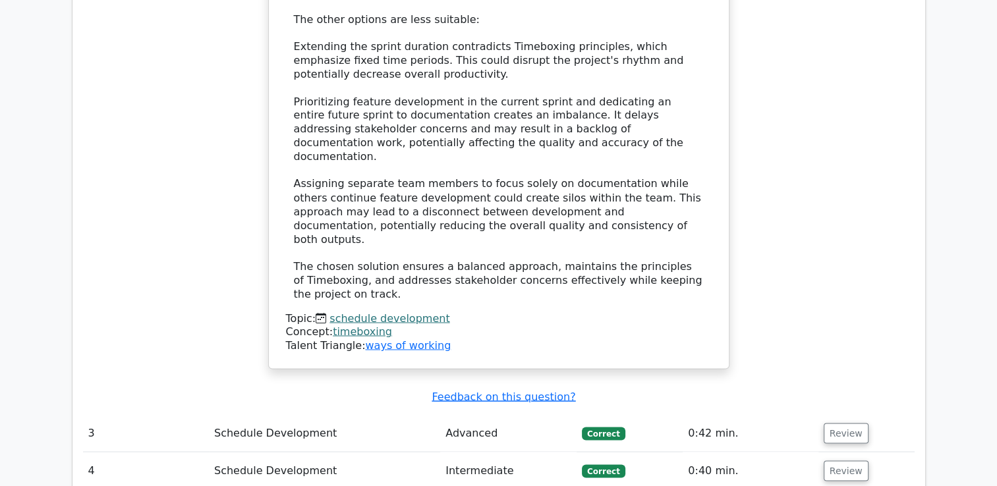
scroll to position [2307, 0]
click at [836, 421] on button "Review" at bounding box center [846, 431] width 45 height 20
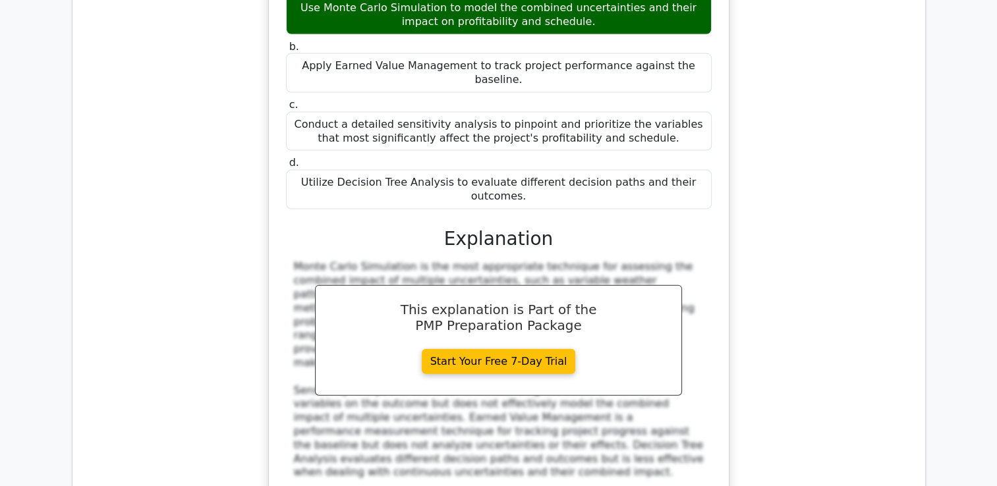
scroll to position [3032, 0]
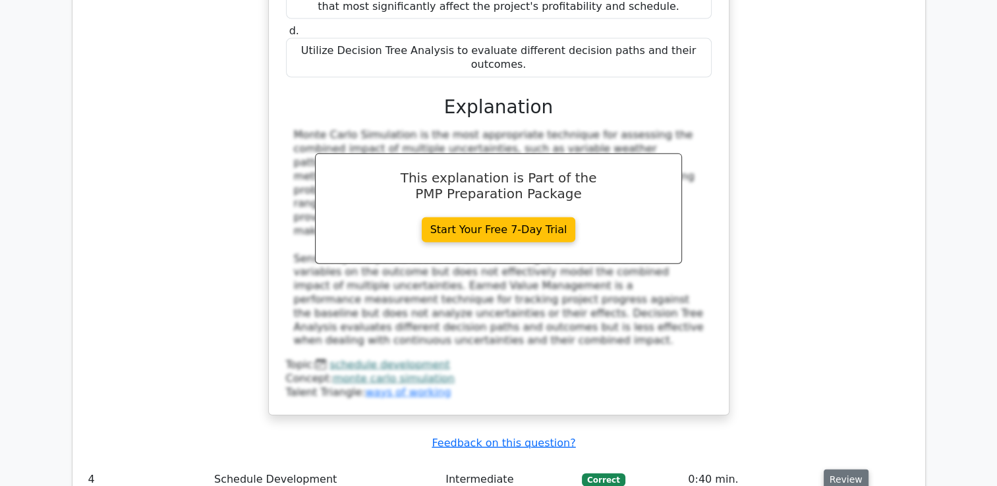
click at [845, 470] on button "Review" at bounding box center [846, 480] width 45 height 20
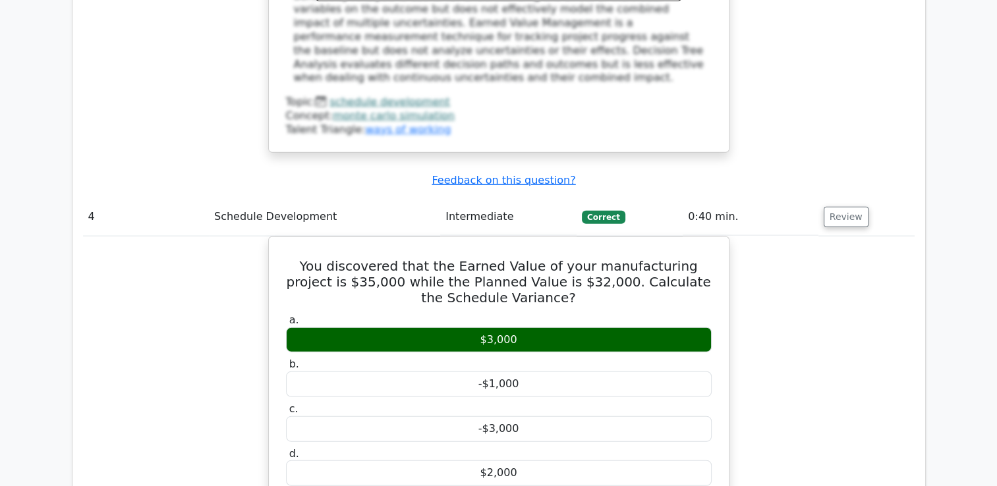
scroll to position [3559, 0]
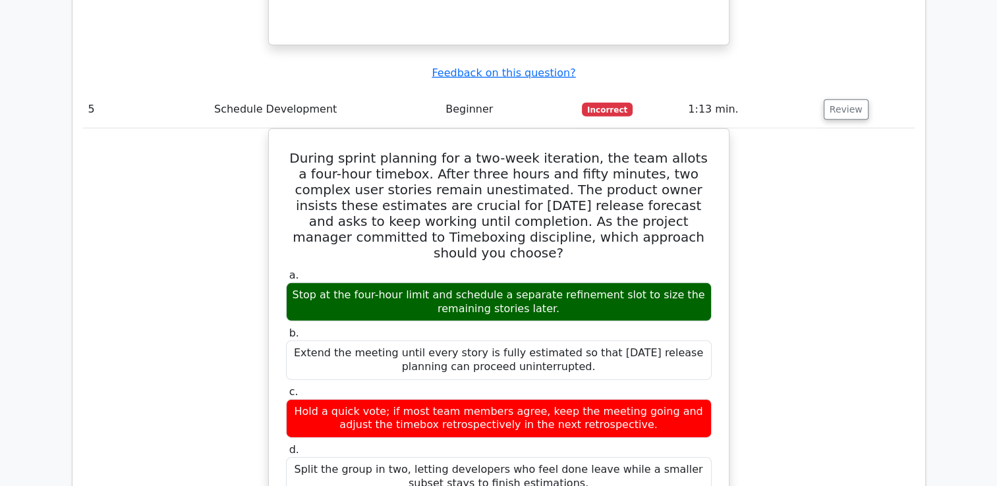
scroll to position [4218, 0]
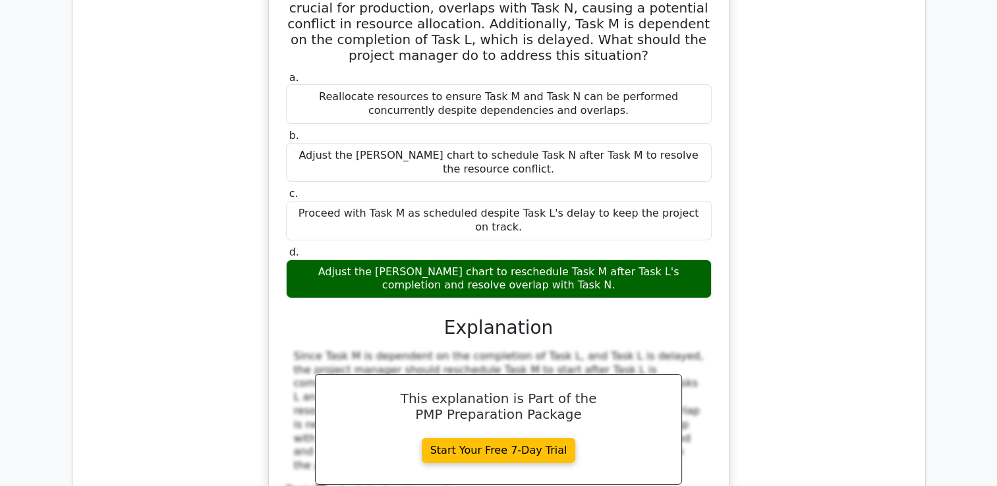
scroll to position [4943, 0]
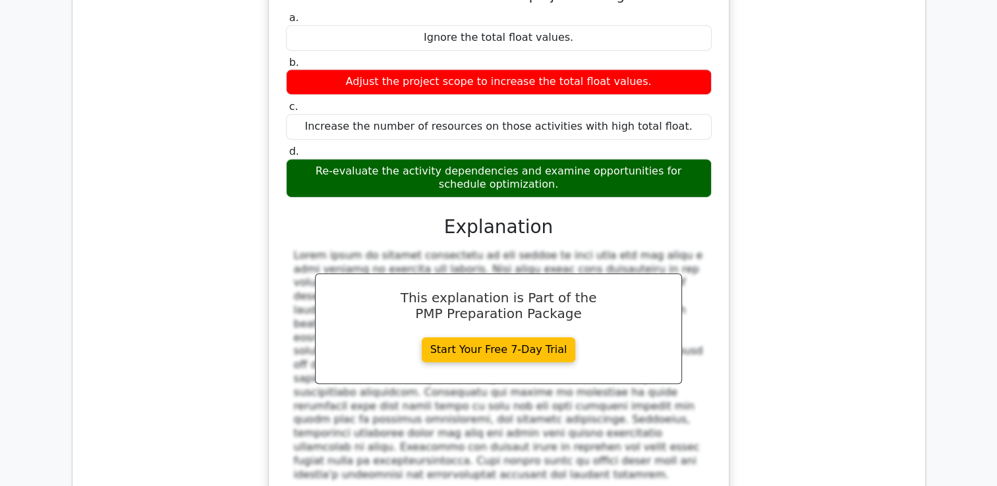
scroll to position [5668, 0]
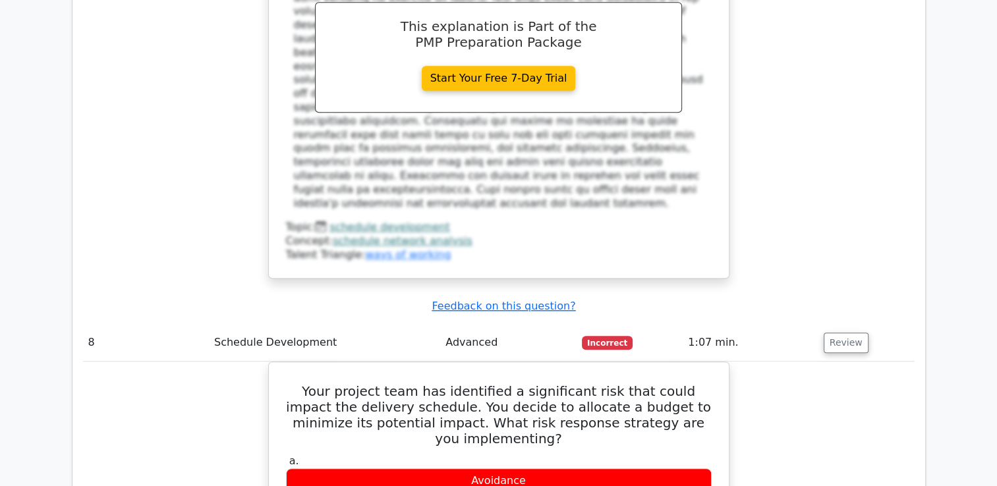
scroll to position [6327, 0]
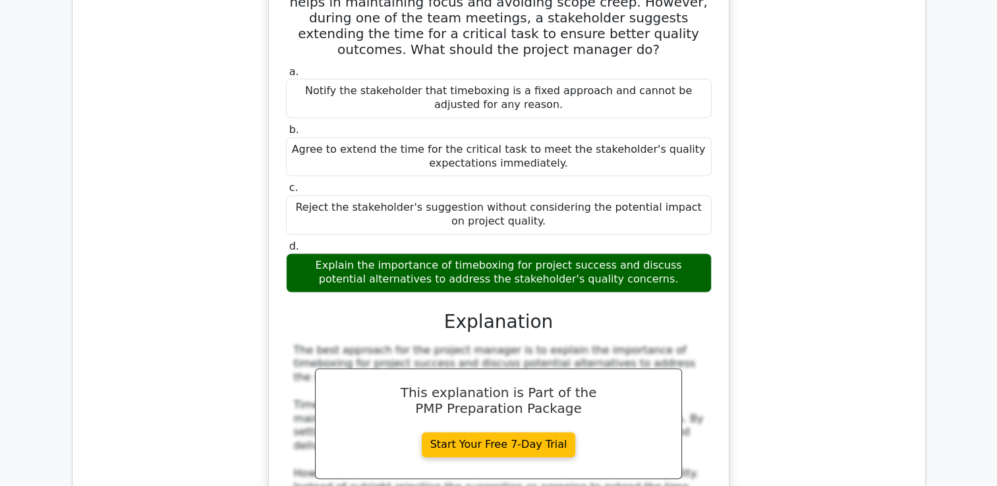
scroll to position [7053, 0]
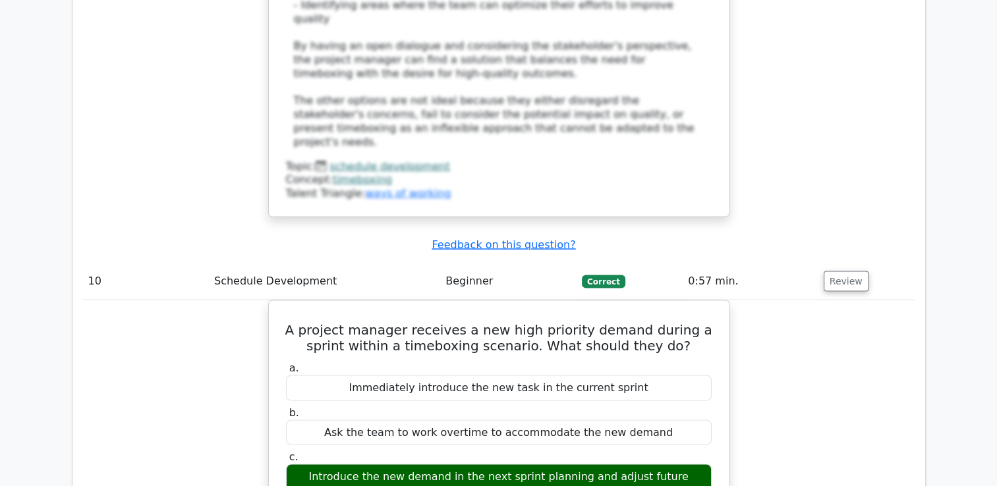
scroll to position [7580, 0]
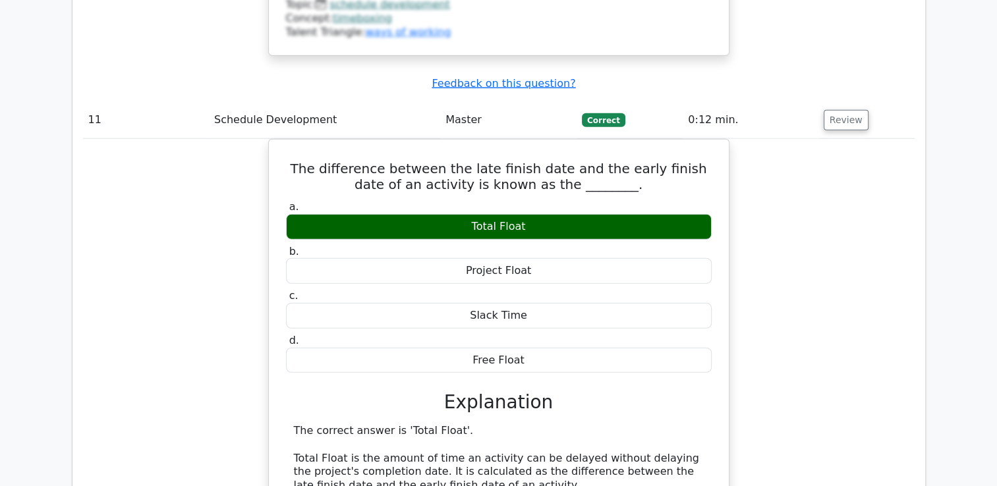
scroll to position [8371, 0]
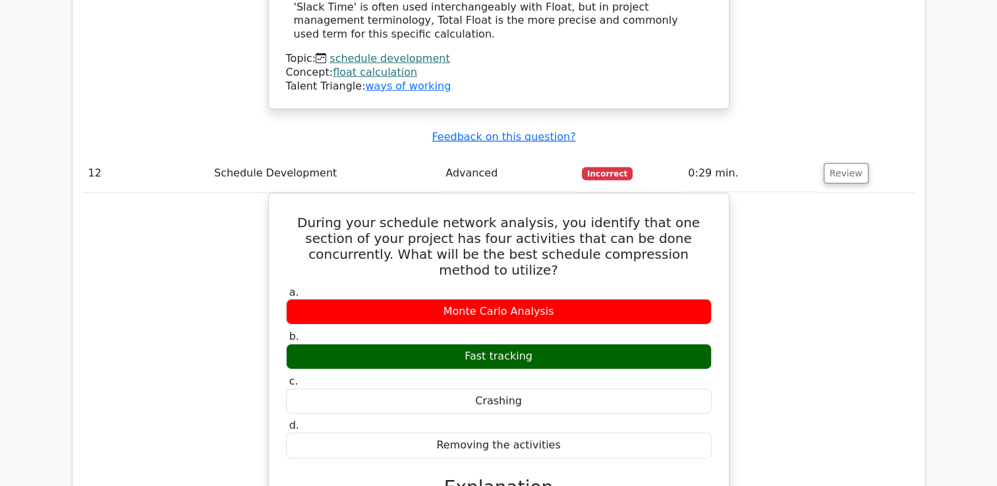
scroll to position [9030, 0]
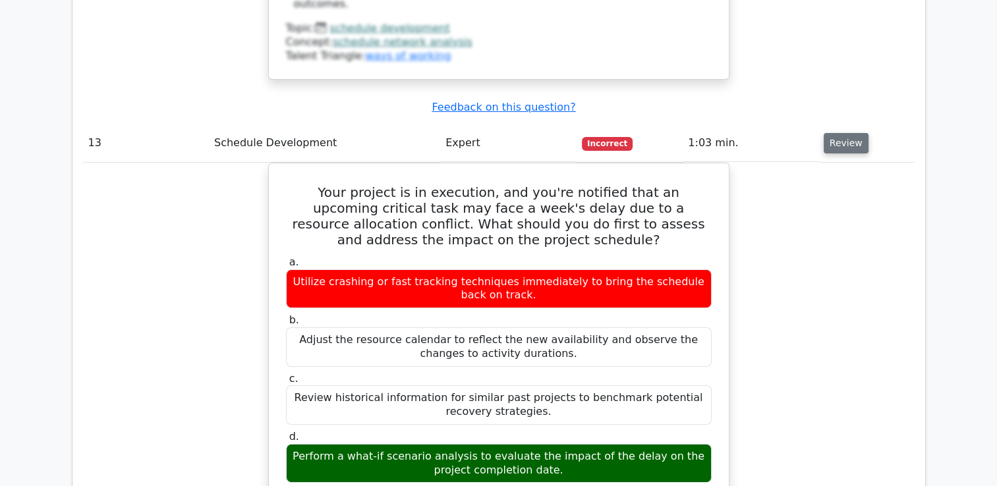
scroll to position [9755, 0]
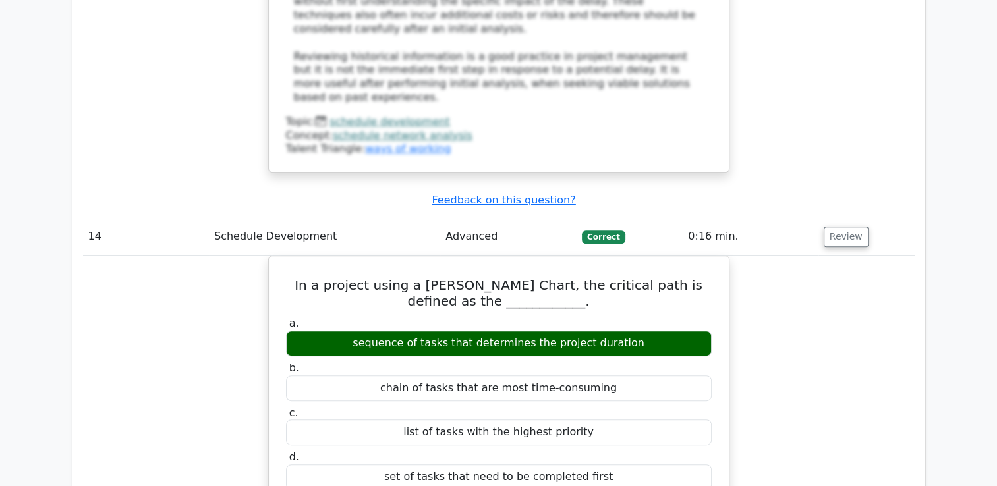
scroll to position [10414, 0]
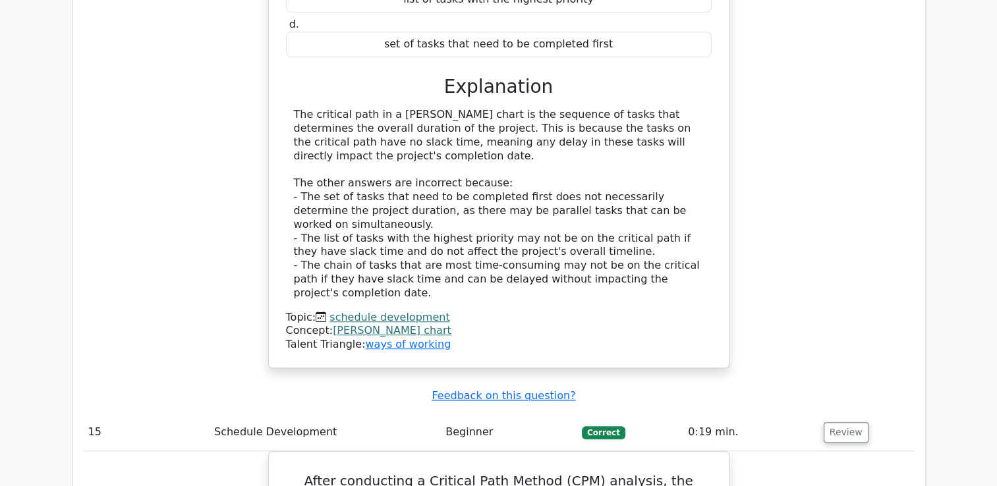
scroll to position [10809, 0]
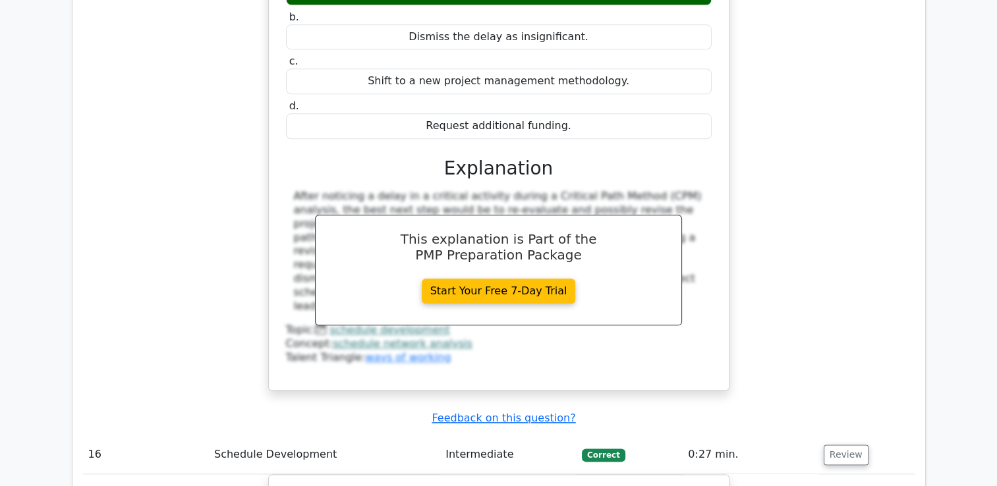
scroll to position [11469, 0]
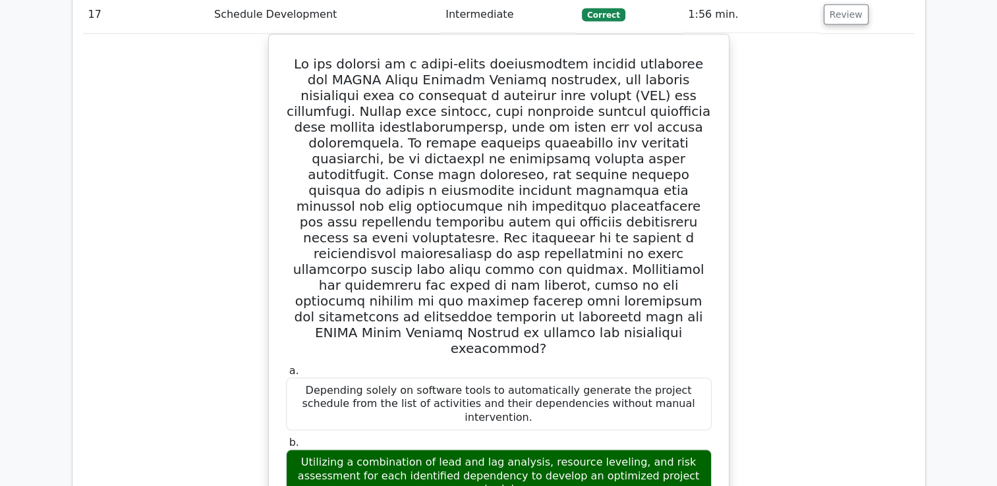
scroll to position [12523, 0]
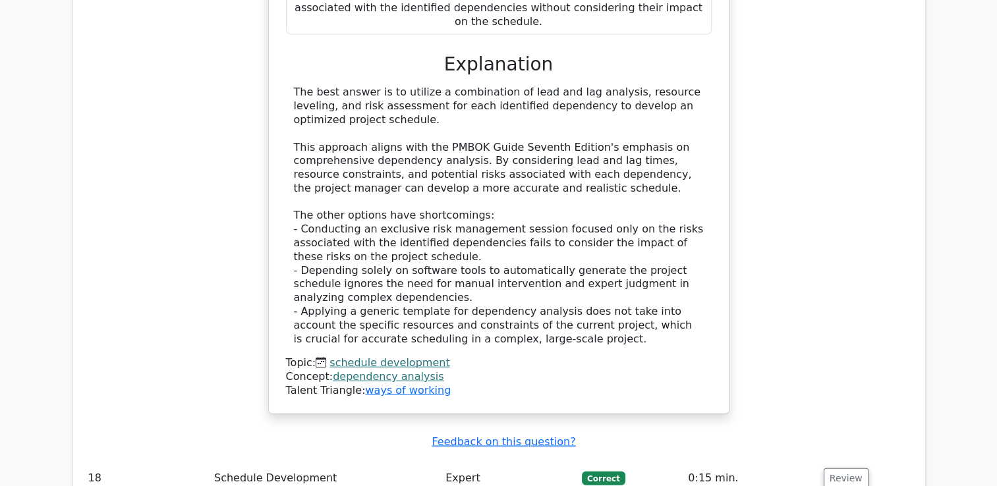
scroll to position [13050, 0]
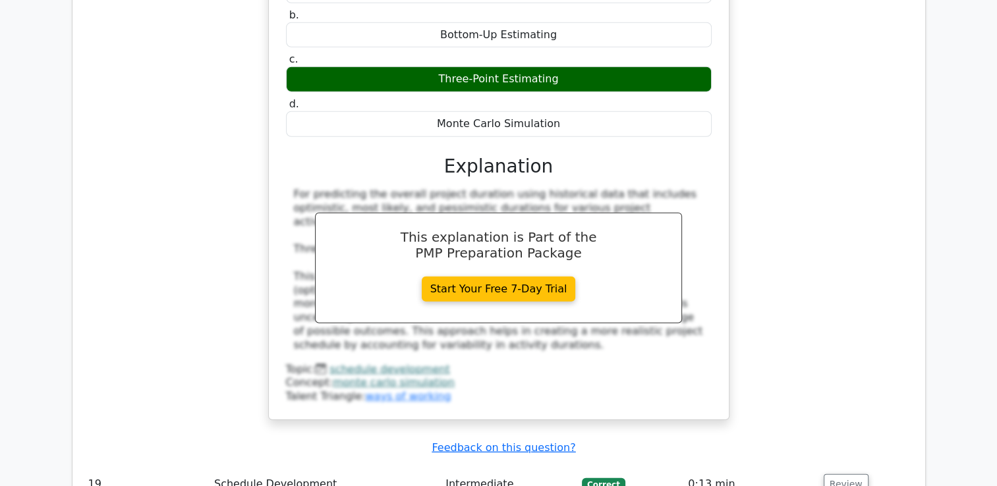
scroll to position [13710, 0]
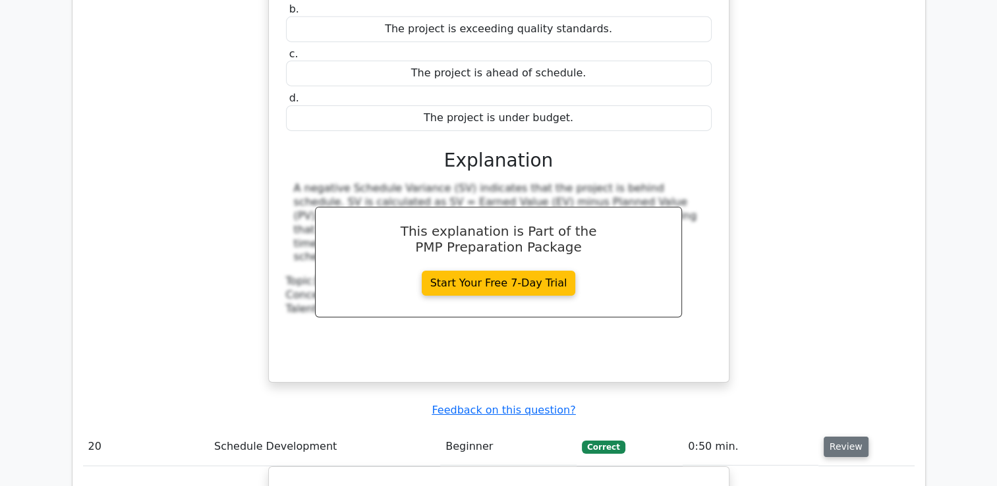
scroll to position [14303, 0]
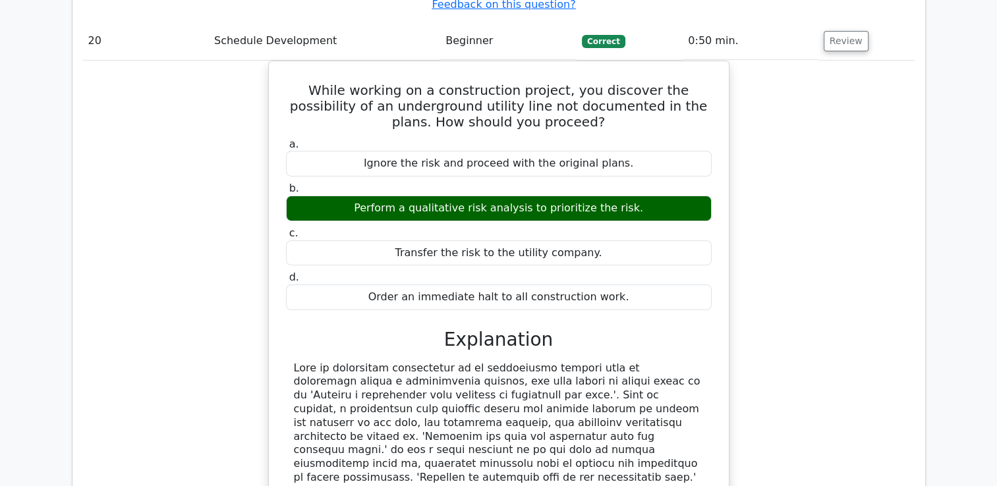
scroll to position [15094, 0]
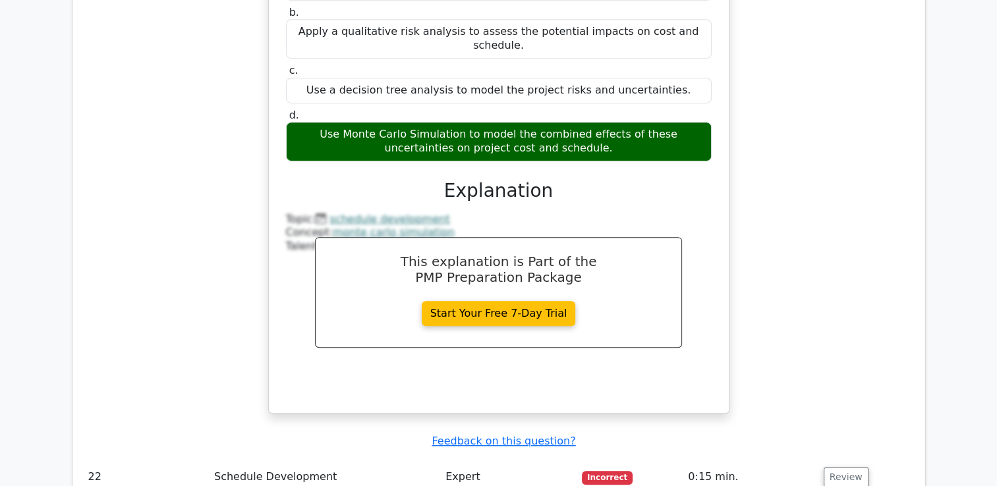
scroll to position [15753, 0]
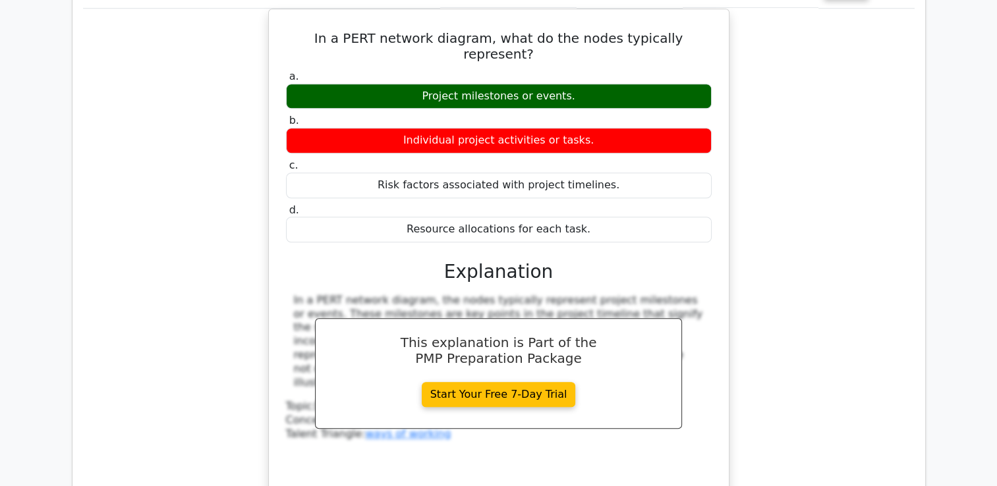
scroll to position [16346, 0]
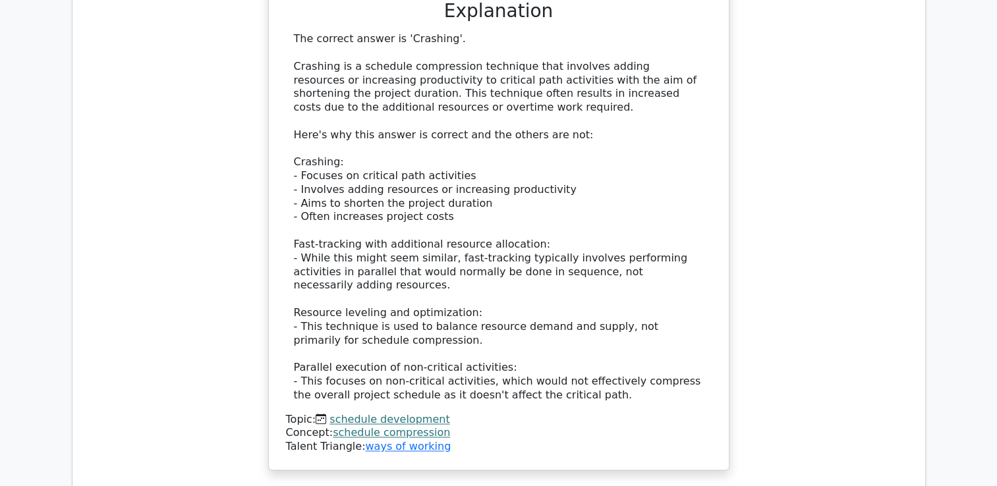
scroll to position [16939, 0]
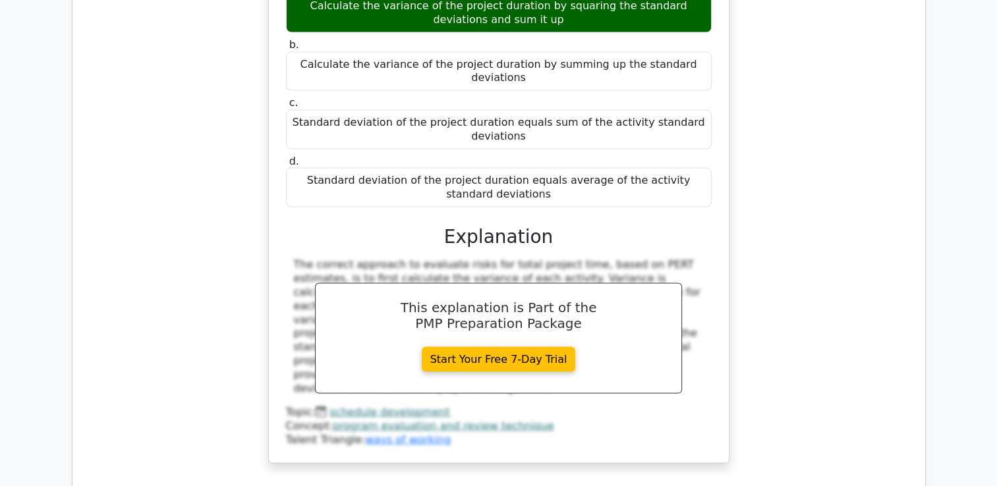
scroll to position [17598, 0]
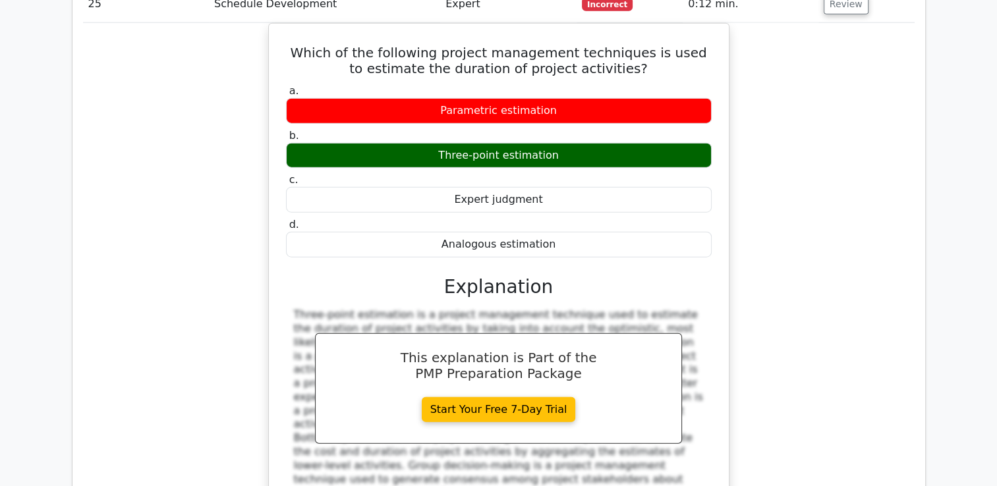
scroll to position [18192, 0]
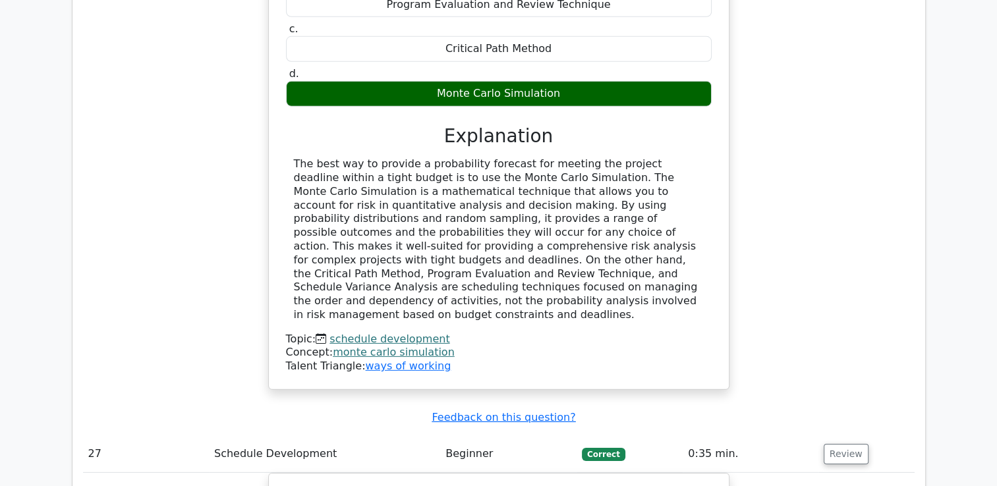
scroll to position [18917, 0]
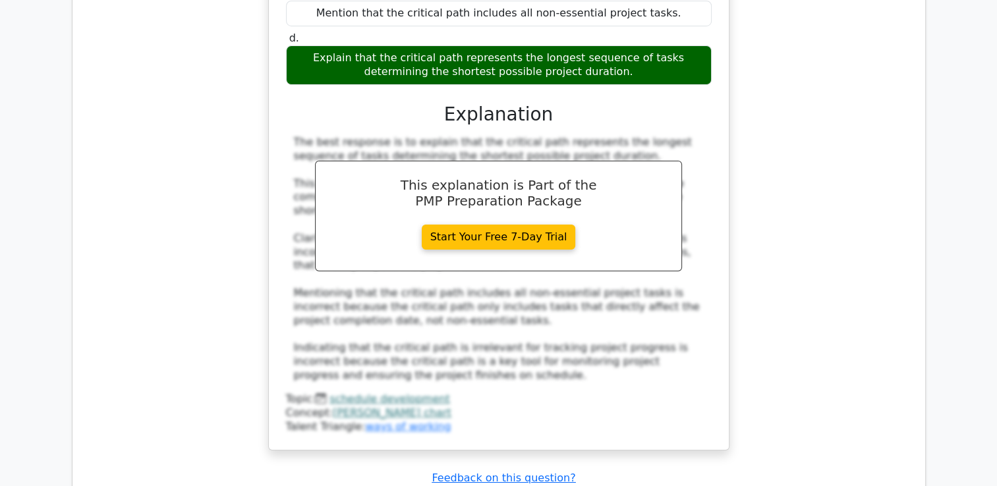
scroll to position [19773, 0]
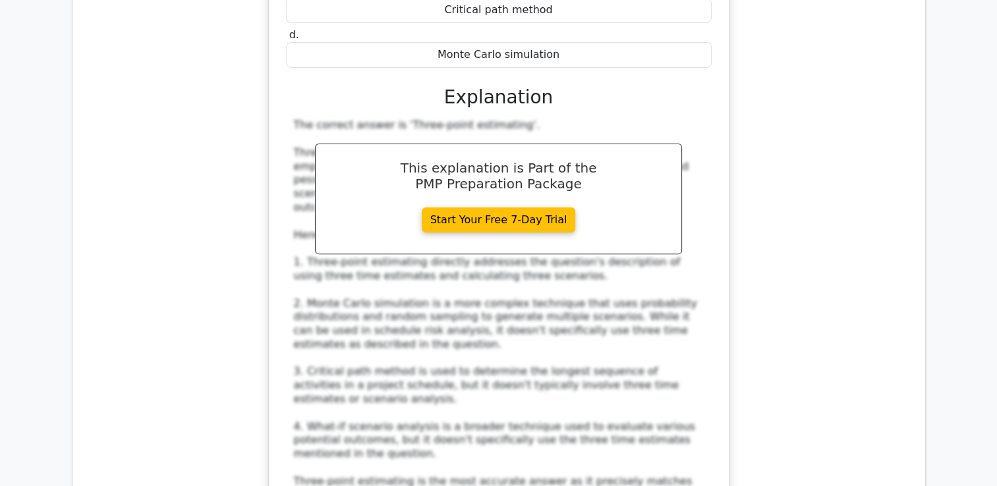
scroll to position [20498, 0]
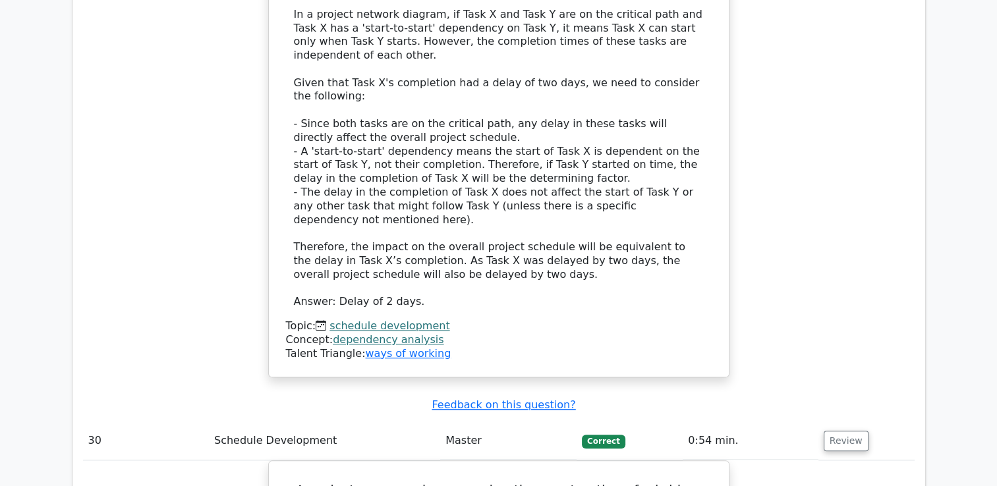
scroll to position [21355, 0]
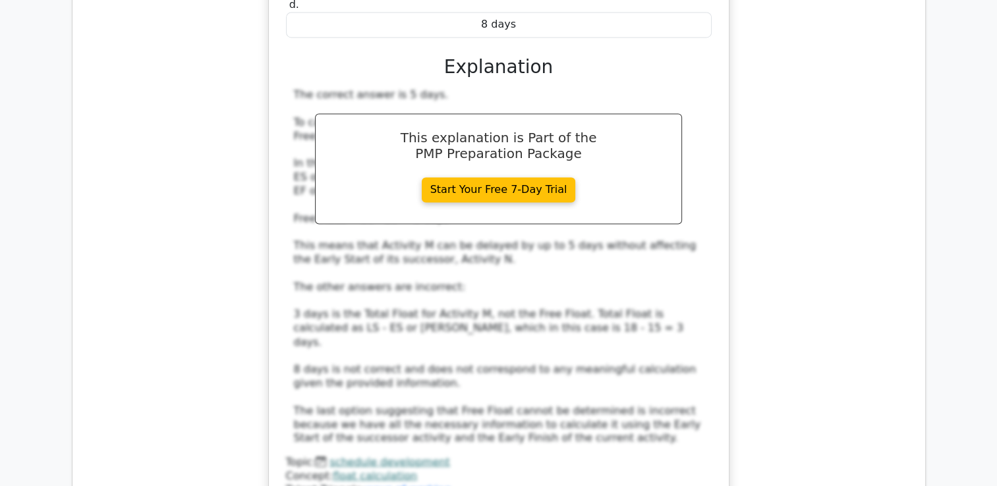
scroll to position [22146, 0]
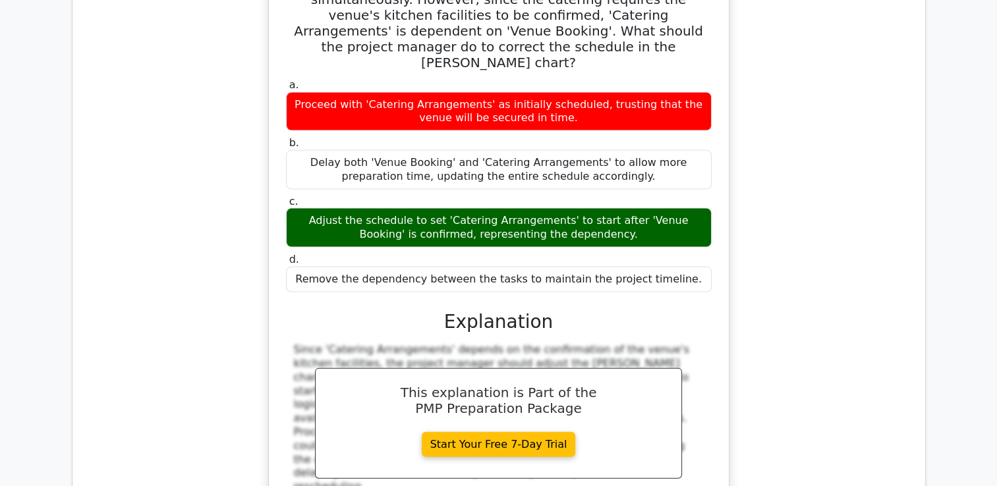
scroll to position [22805, 0]
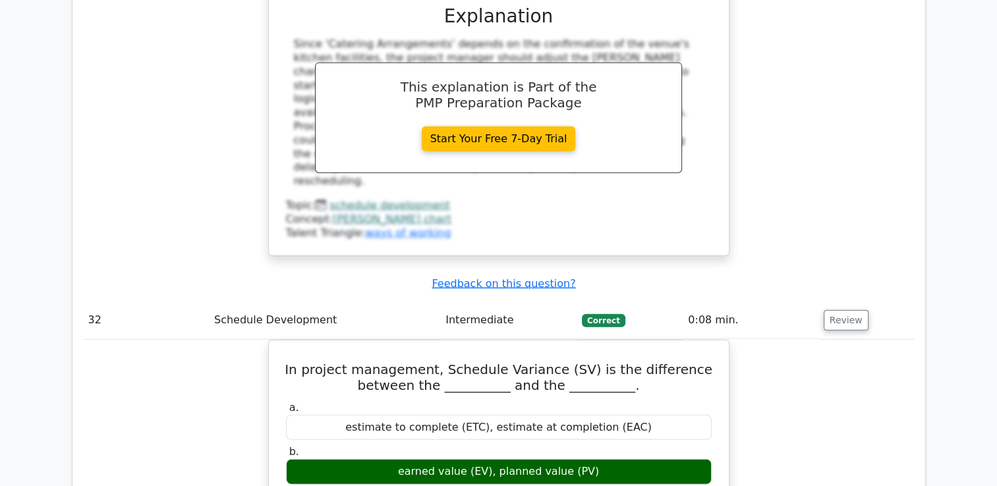
scroll to position [23333, 0]
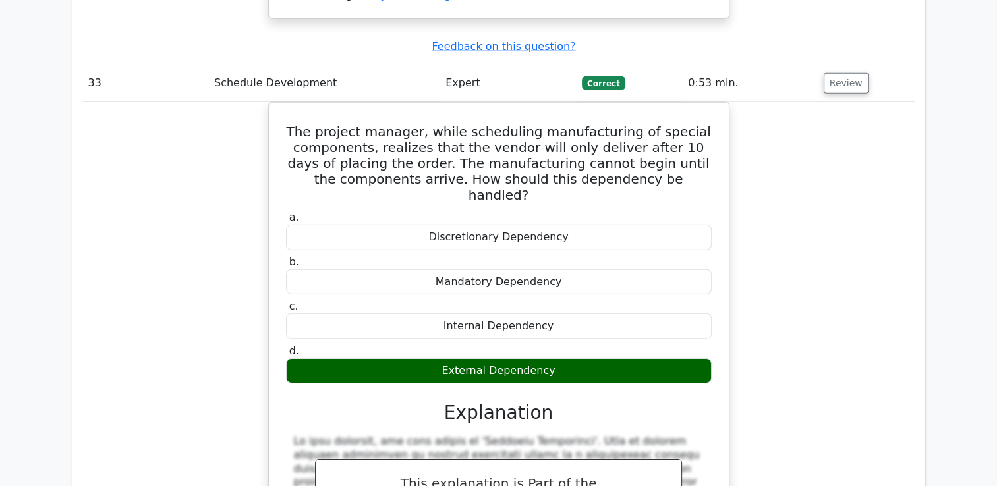
scroll to position [23992, 0]
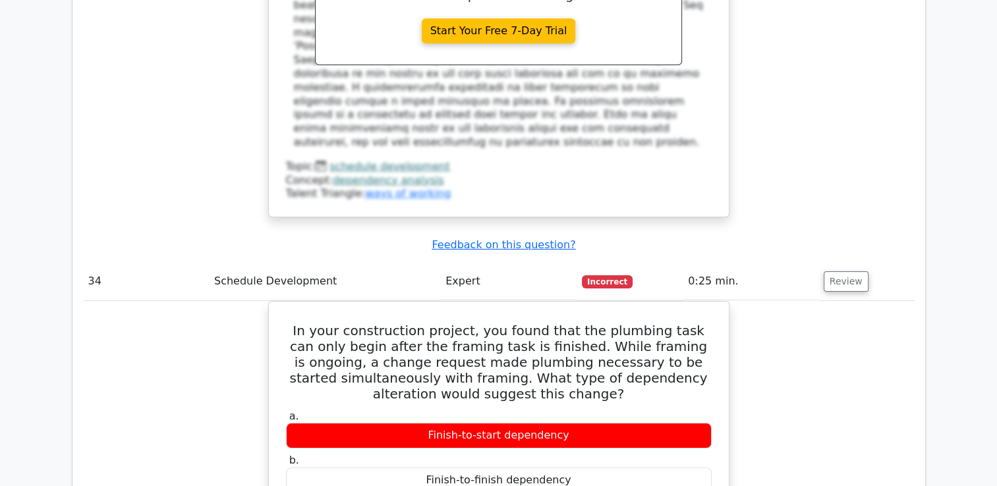
scroll to position [24585, 0]
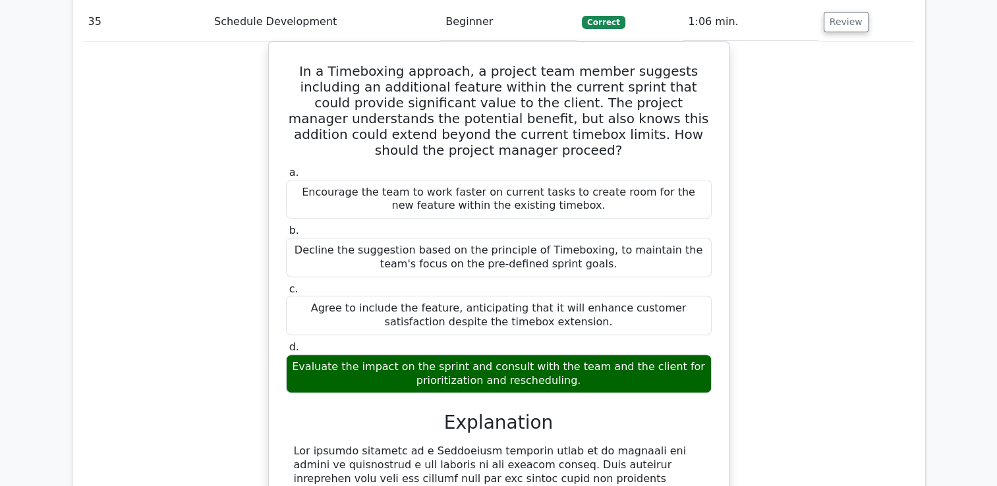
scroll to position [25508, 0]
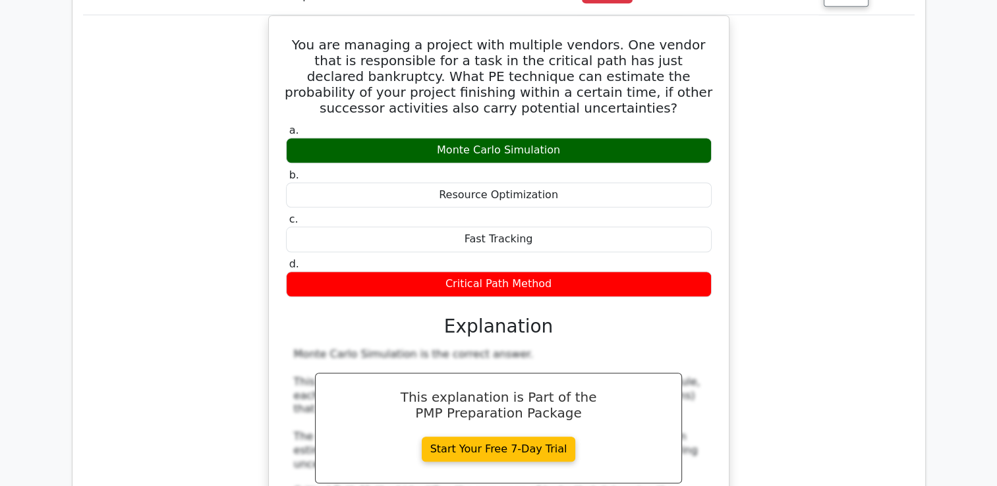
scroll to position [26167, 0]
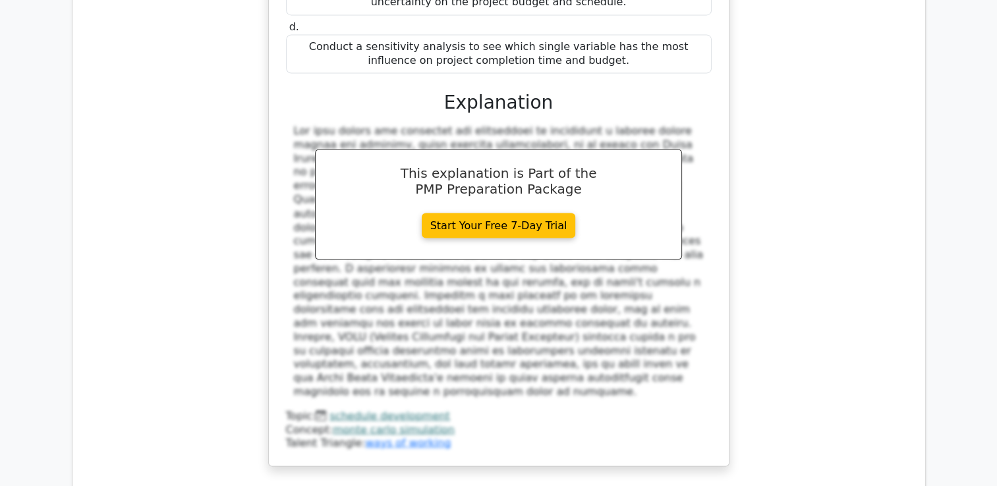
scroll to position [27287, 0]
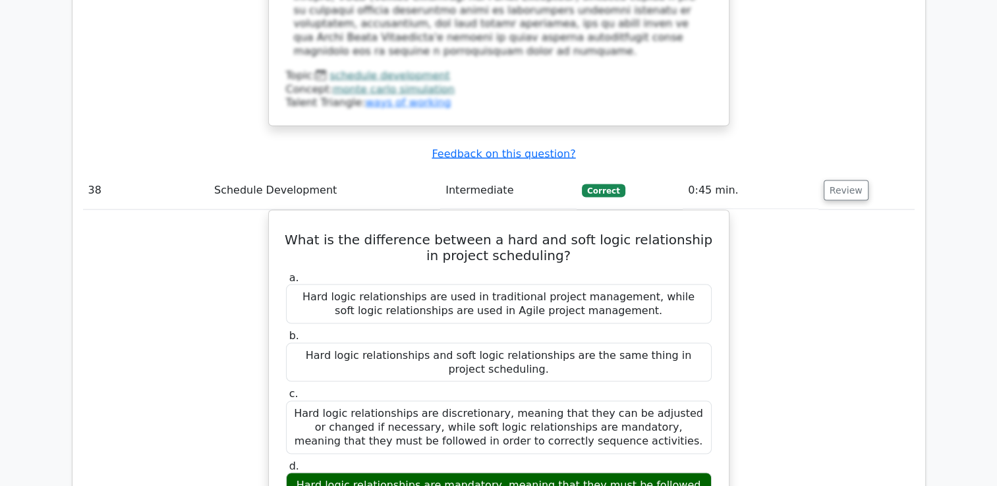
scroll to position [27749, 0]
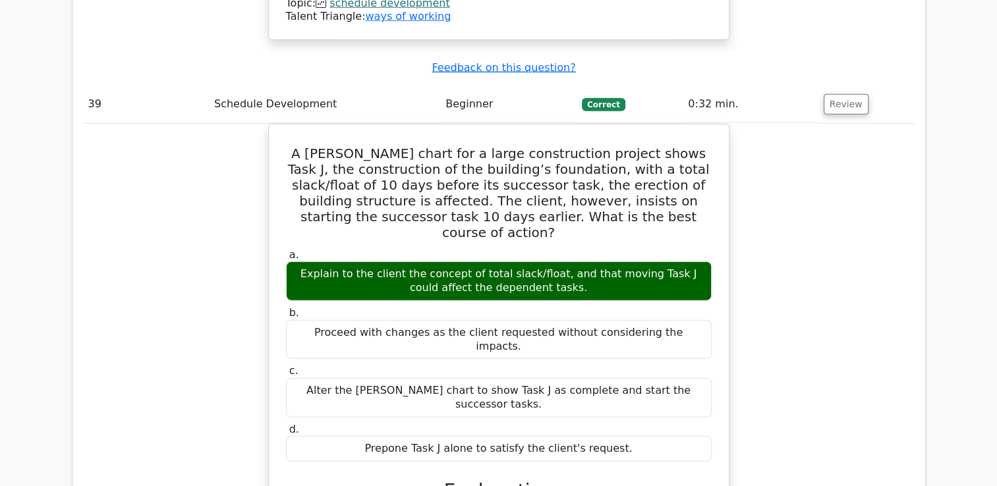
scroll to position [28474, 0]
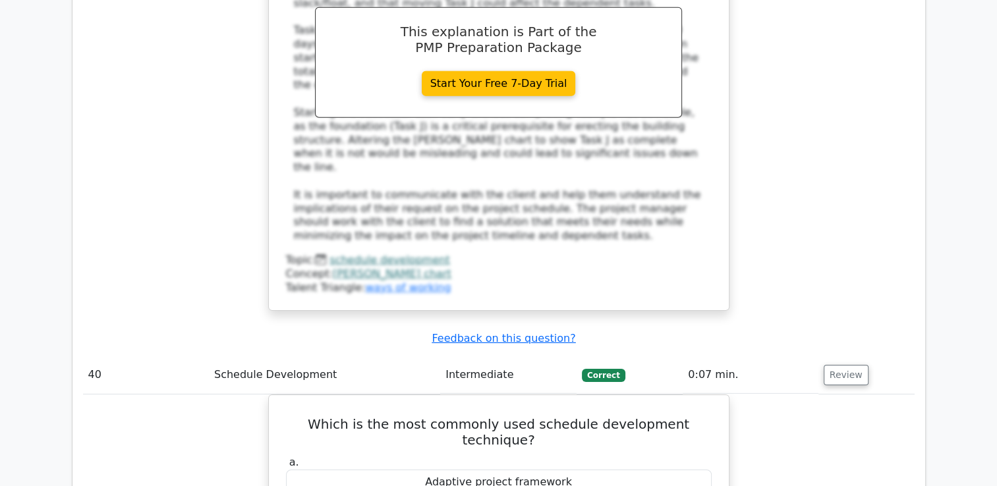
scroll to position [29001, 0]
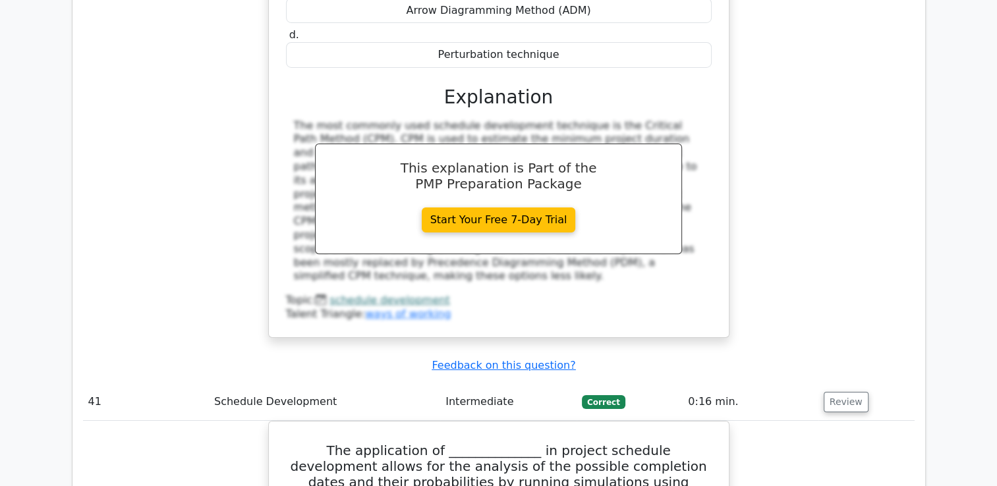
scroll to position [29594, 0]
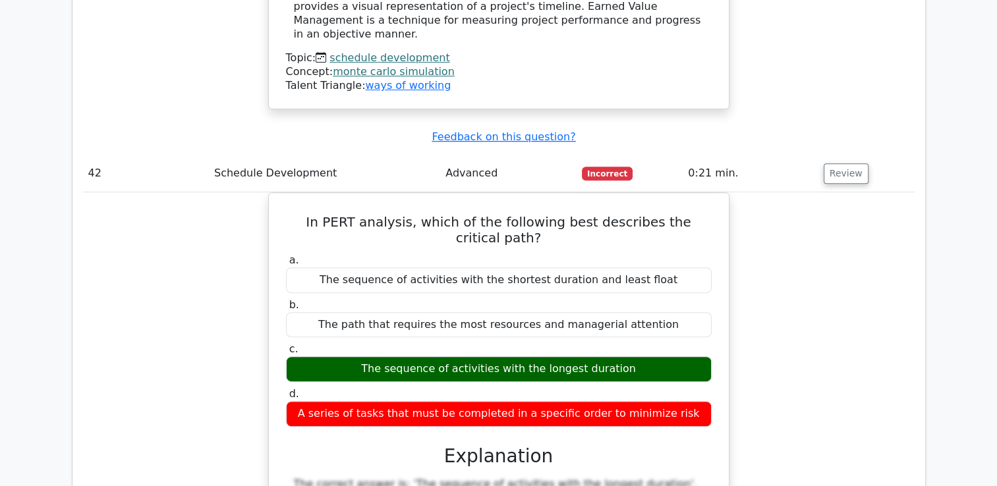
scroll to position [30385, 0]
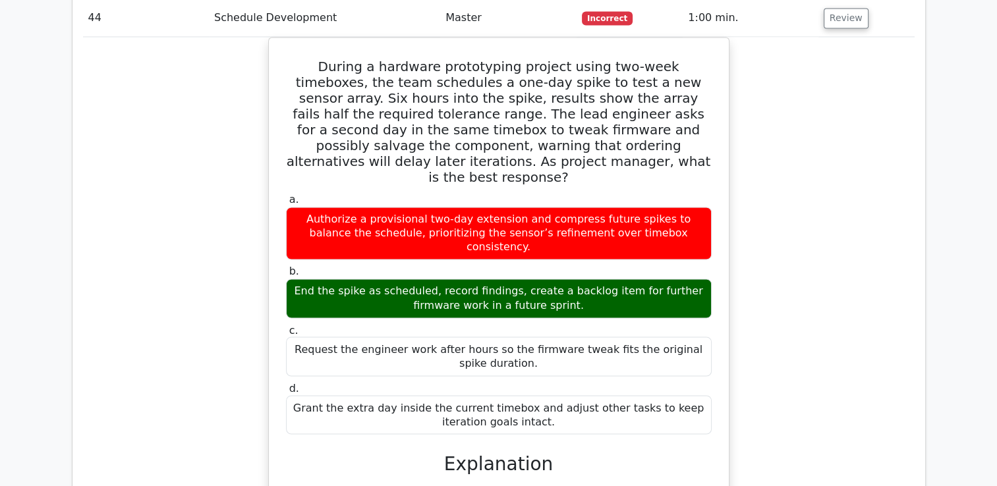
scroll to position [33688, 0]
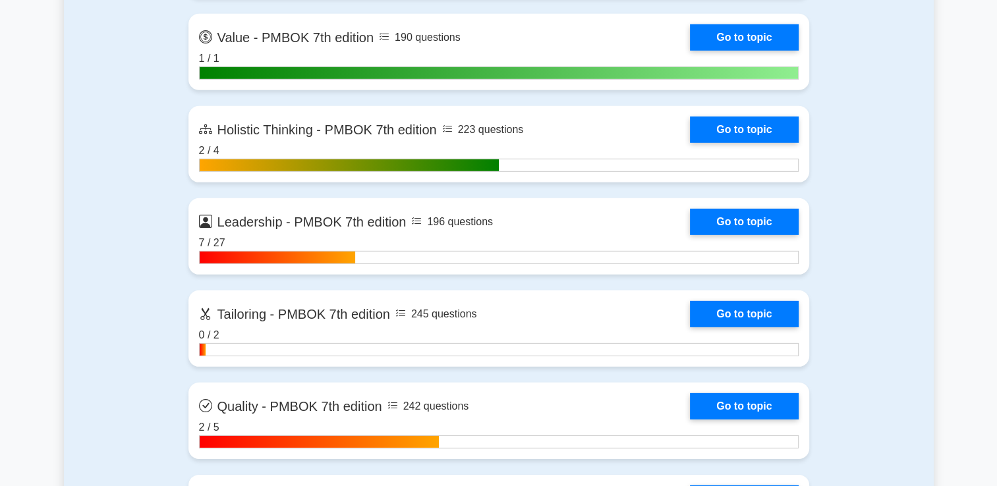
scroll to position [3955, 0]
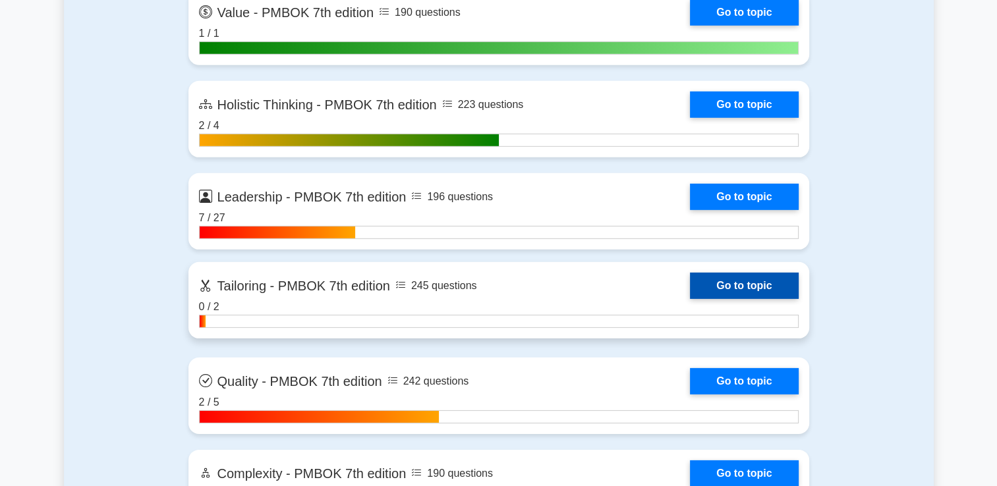
click at [786, 289] on link "Go to topic" at bounding box center [744, 286] width 108 height 26
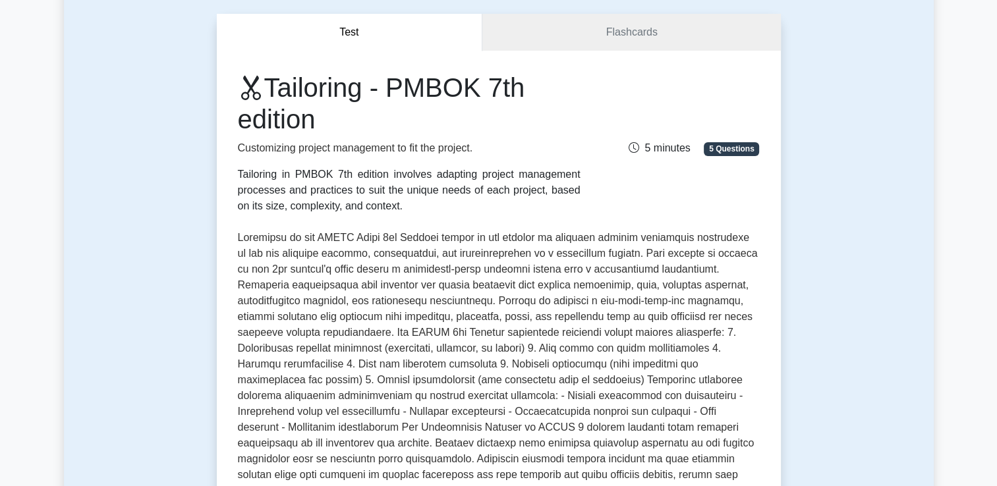
scroll to position [132, 0]
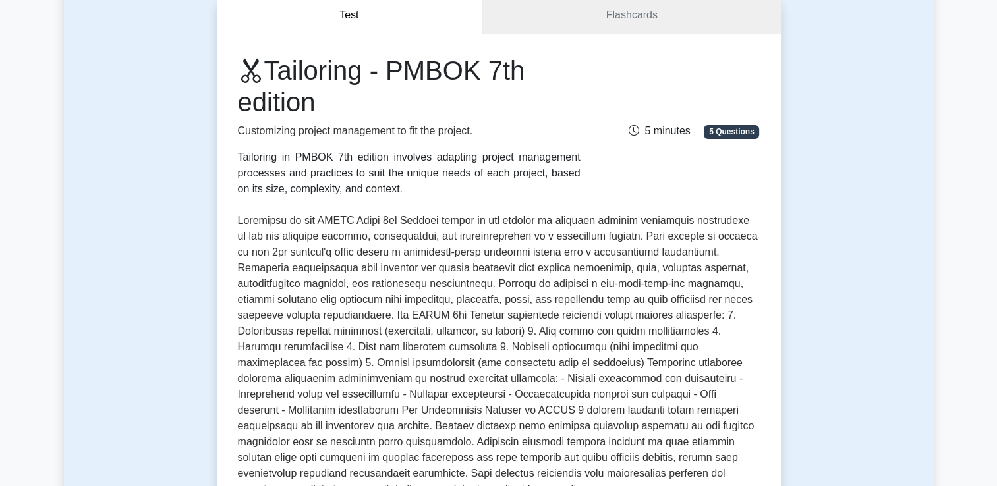
click at [564, 18] on link "Flashcards" at bounding box center [631, 16] width 298 height 38
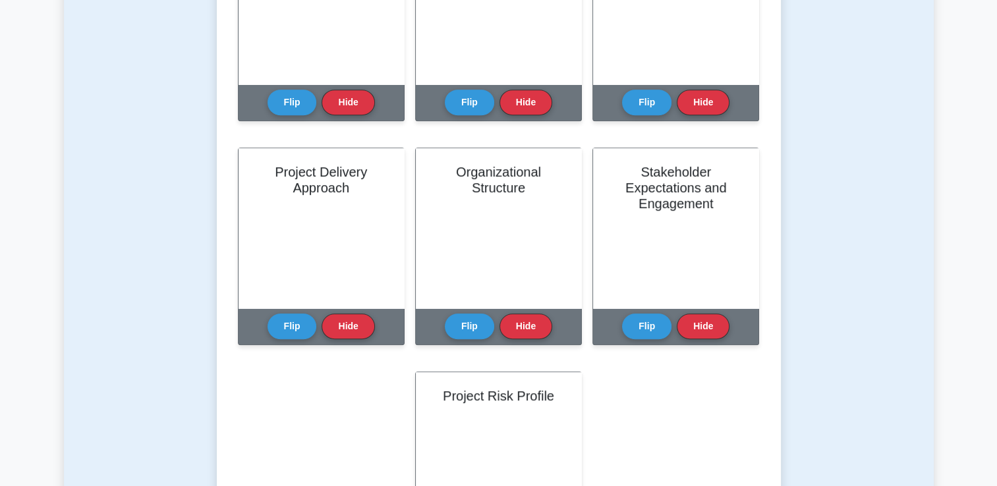
scroll to position [659, 0]
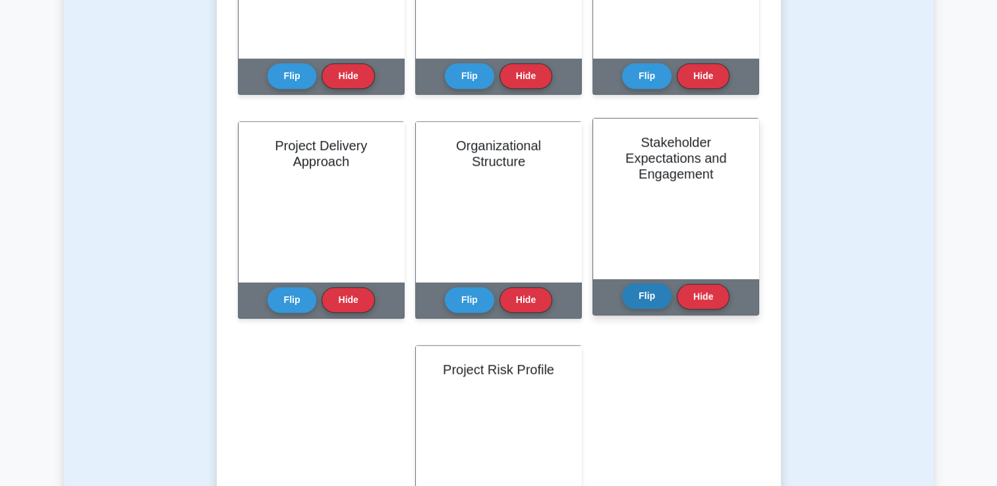
click at [652, 286] on button "Flip" at bounding box center [646, 296] width 49 height 26
